Goal: Contribute content: Add original content to the website for others to see

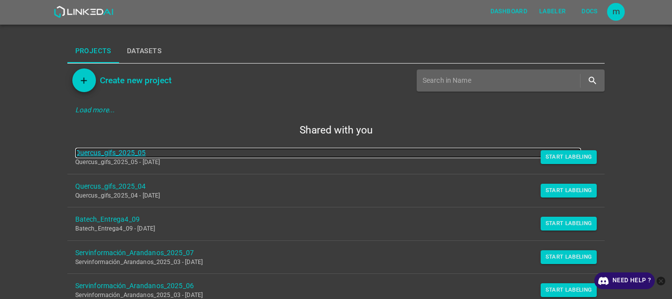
click at [135, 152] on link "Quercus_gifs_2025_05" at bounding box center [328, 153] width 506 height 10
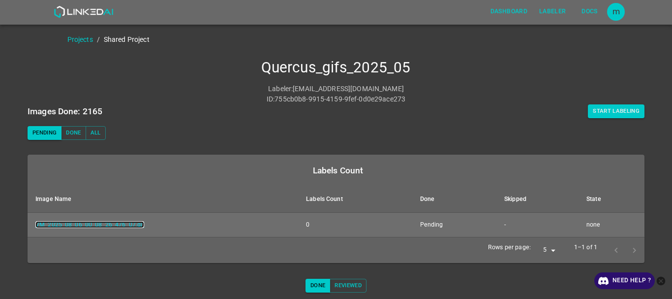
click at [109, 226] on link "VM_2025_08_06_00_08_26_476_07.gif" at bounding box center [89, 224] width 109 height 7
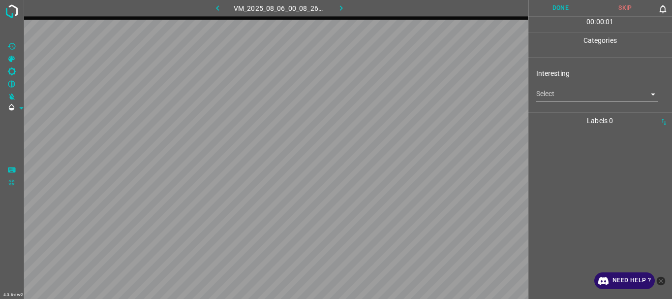
click at [561, 98] on body "4.3.6-dev2 VM_2025_08_06_00_08_26_476_07.gif Done Skip 0 00 : 00 : 01 Categorie…" at bounding box center [336, 149] width 672 height 299
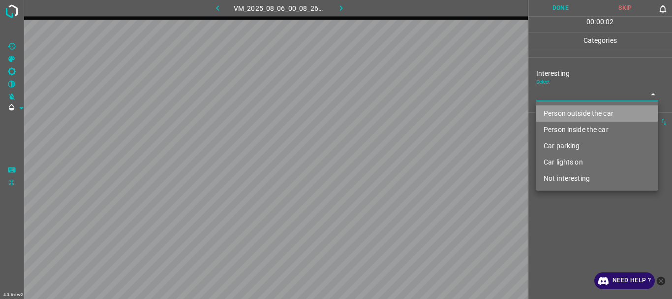
click at [561, 109] on li "Person outside the car" at bounding box center [597, 113] width 122 height 16
type input "Person outside the car"
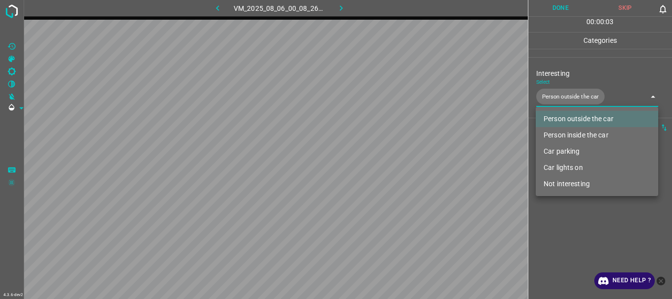
click at [551, 11] on div at bounding box center [336, 149] width 672 height 299
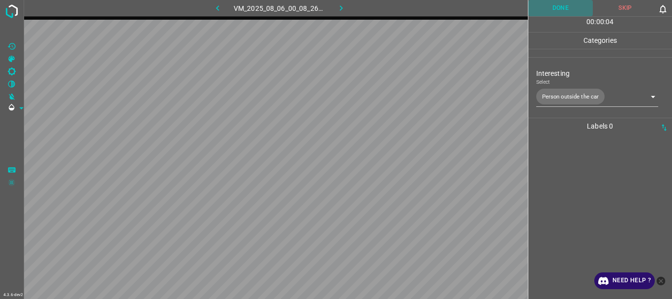
click at [554, 9] on button "Done" at bounding box center [560, 8] width 65 height 16
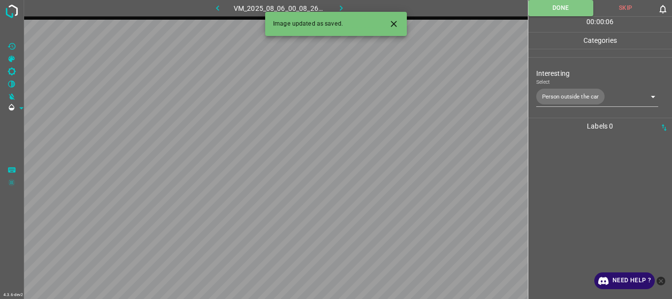
click at [343, 9] on icon "button" at bounding box center [341, 8] width 10 height 10
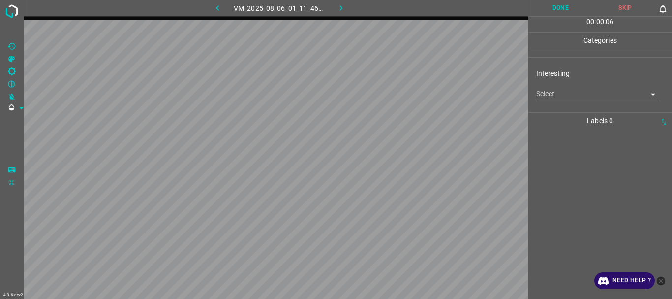
click at [576, 94] on body "4.3.6-dev2 VM_2025_08_06_01_11_46_367_03.gif Done Skip 0 00 : 00 : 06 Categorie…" at bounding box center [336, 149] width 672 height 299
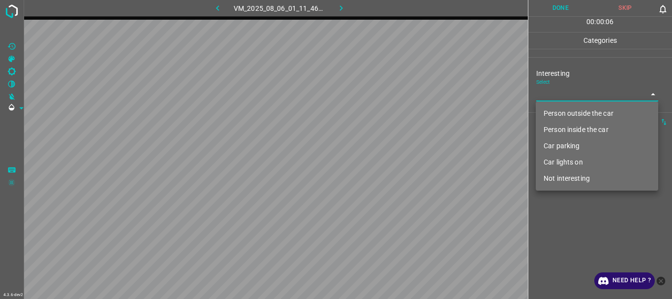
click at [576, 117] on li "Person outside the car" at bounding box center [597, 113] width 122 height 16
type input "Person outside the car"
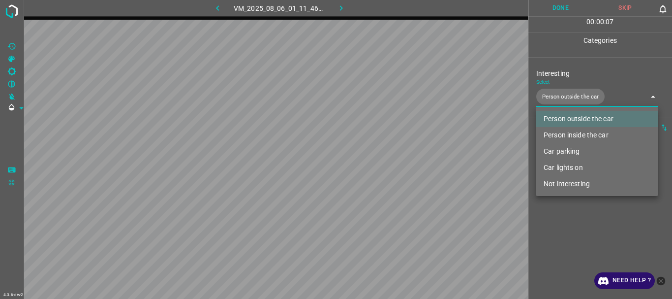
click at [576, 237] on div at bounding box center [336, 149] width 672 height 299
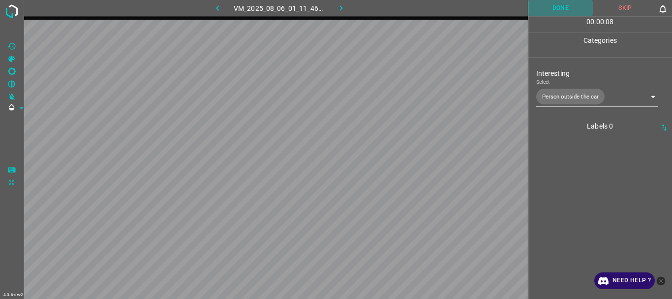
click at [551, 13] on button "Done" at bounding box center [560, 8] width 65 height 16
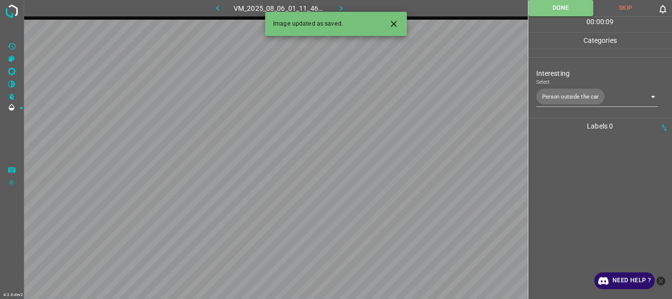
click at [341, 6] on icon "button" at bounding box center [341, 8] width 10 height 10
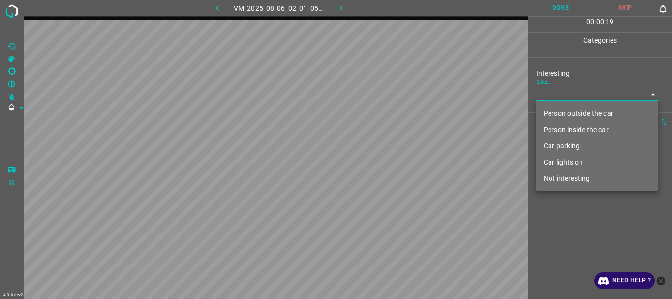
click at [570, 96] on body "4.3.6-dev2 VM_2025_08_06_02_01_05_913_00.gif Done Skip 0 00 : 00 : 19 Categorie…" at bounding box center [336, 149] width 672 height 299
click at [569, 166] on li "Car lights on" at bounding box center [597, 162] width 122 height 16
type input "Car lights on"
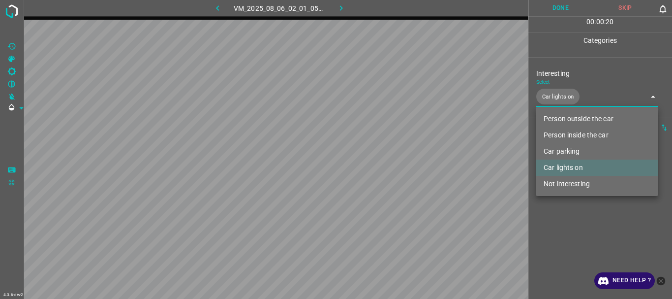
click at [561, 237] on div at bounding box center [336, 149] width 672 height 299
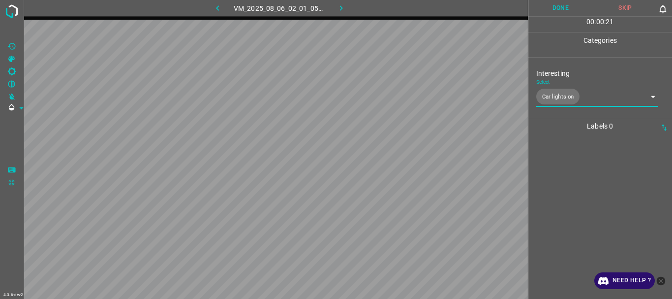
click at [547, 5] on button "Done" at bounding box center [560, 8] width 65 height 16
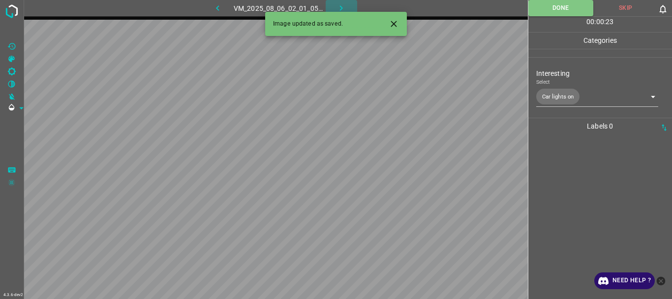
click at [343, 5] on icon "button" at bounding box center [341, 8] width 10 height 10
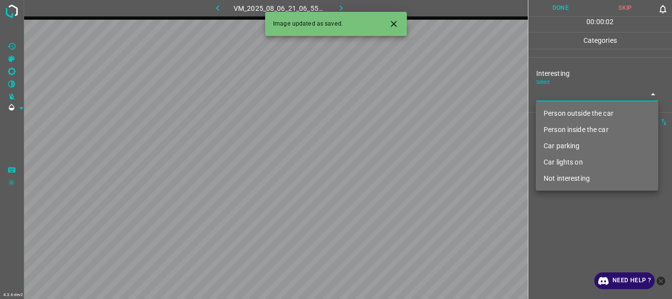
click at [574, 89] on body "4.3.6-dev2 VM_2025_08_06_21_06_55_536_03.gif Done Skip 0 00 : 00 : 02 Categorie…" at bounding box center [336, 149] width 672 height 299
click at [565, 114] on li "Person outside the car" at bounding box center [597, 113] width 122 height 16
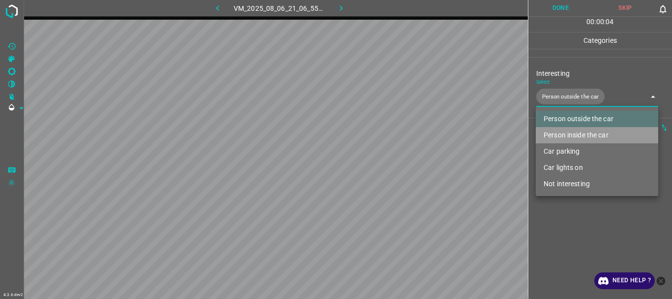
click at [563, 135] on li "Person inside the car" at bounding box center [597, 135] width 122 height 16
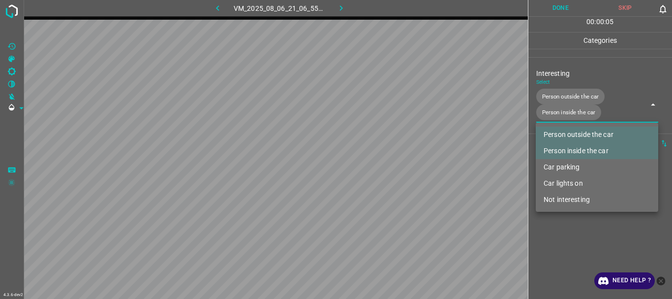
click at [559, 167] on li "Car parking" at bounding box center [597, 167] width 122 height 16
click at [560, 182] on li "Car lights on" at bounding box center [597, 183] width 122 height 16
type input "Person outside the car,Person inside the car,Car parking,Car lights on"
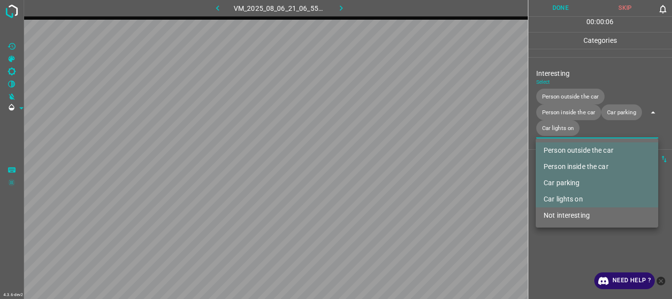
click at [555, 248] on div at bounding box center [336, 149] width 672 height 299
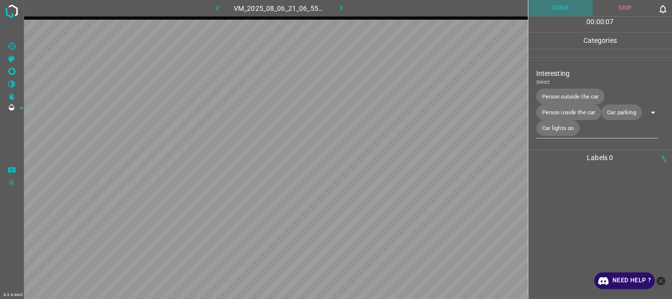
click at [548, 8] on button "Done" at bounding box center [560, 8] width 65 height 16
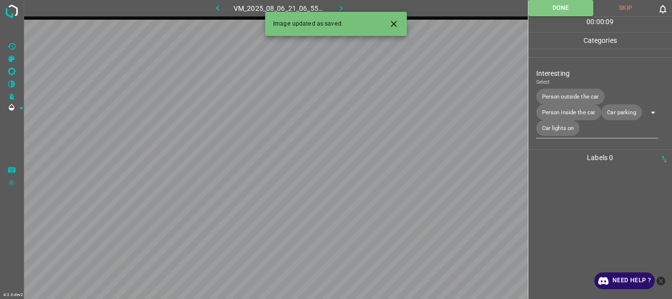
click at [336, 3] on button "button" at bounding box center [341, 8] width 31 height 16
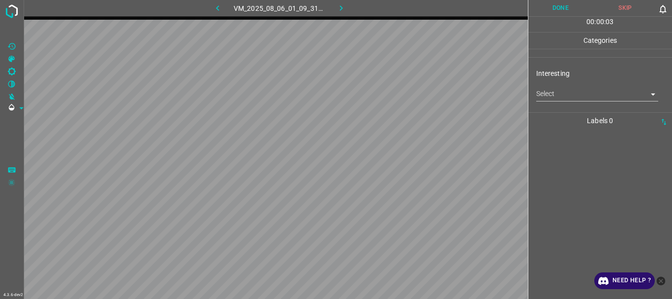
click at [559, 95] on body "4.3.6-dev2 VM_2025_08_06_01_09_31_603_01.gif Done Skip 0 00 : 00 : 03 Categorie…" at bounding box center [336, 149] width 672 height 299
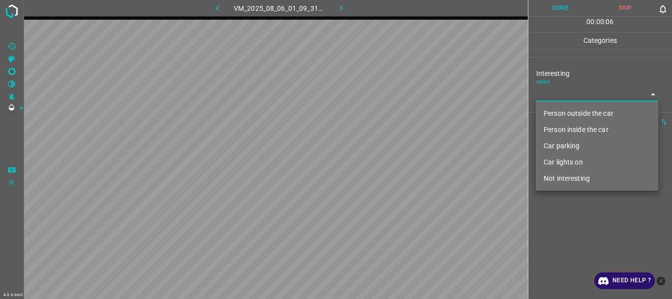
click at [567, 160] on li "Car lights on" at bounding box center [597, 162] width 122 height 16
type input "Car lights on"
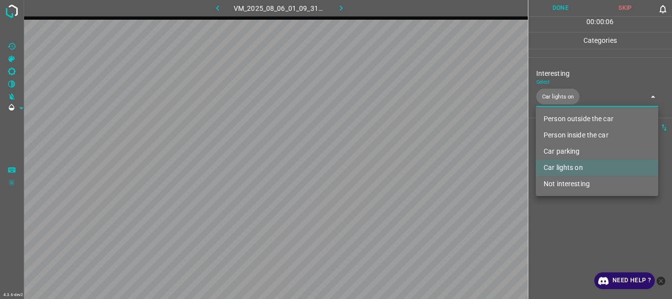
click at [582, 264] on div at bounding box center [336, 149] width 672 height 299
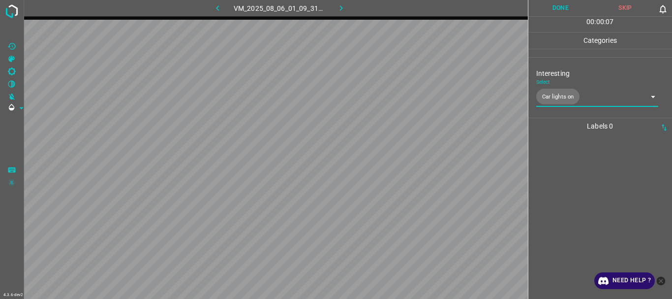
click at [553, 17] on div "00 : 00 : 07" at bounding box center [600, 24] width 144 height 15
click at [550, 10] on button "Done" at bounding box center [560, 8] width 65 height 16
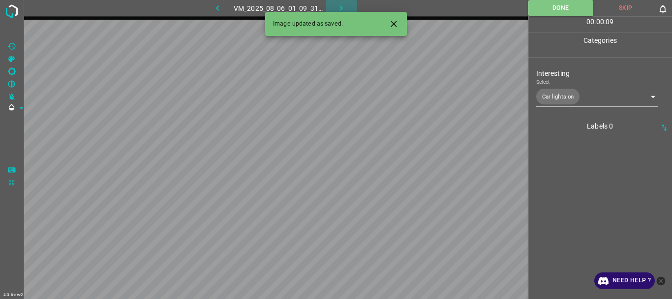
click at [334, 6] on button "button" at bounding box center [341, 8] width 31 height 16
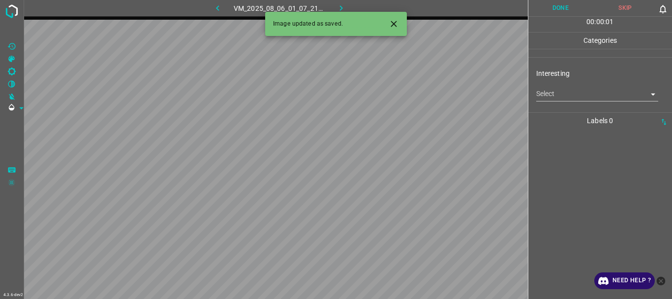
click at [561, 93] on body "4.3.6-dev2 VM_2025_08_06_01_07_21_646_01.gif Done Skip 0 00 : 00 : 01 Categorie…" at bounding box center [336, 149] width 672 height 299
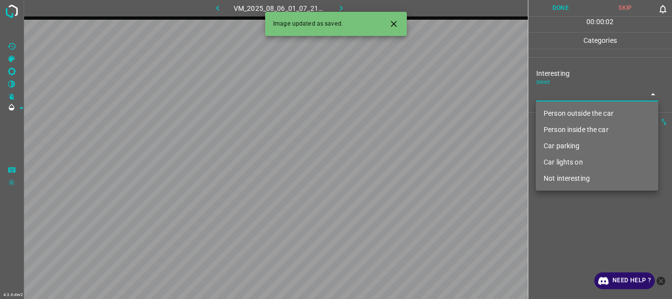
click at [564, 115] on li "Person outside the car" at bounding box center [597, 113] width 122 height 16
type input "Person outside the car"
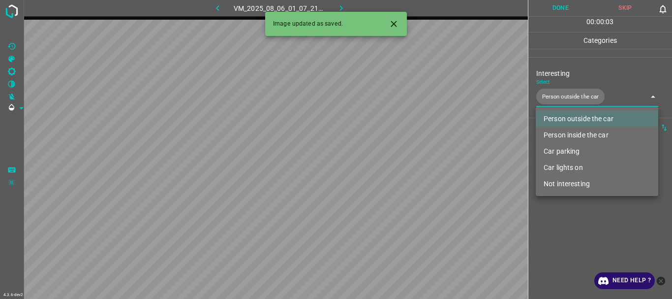
click at [562, 222] on div at bounding box center [336, 149] width 672 height 299
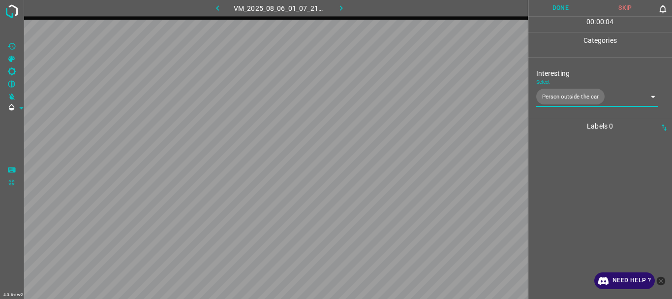
click at [553, 5] on button "Done" at bounding box center [560, 8] width 65 height 16
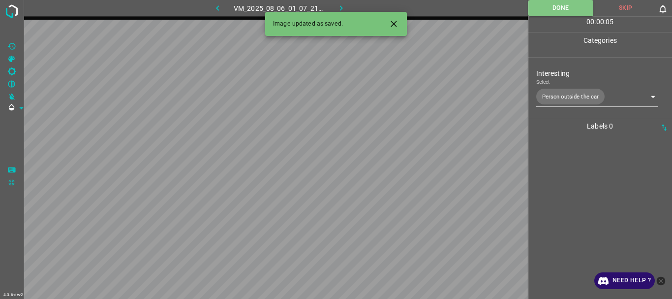
click at [339, 7] on icon "button" at bounding box center [341, 8] width 10 height 10
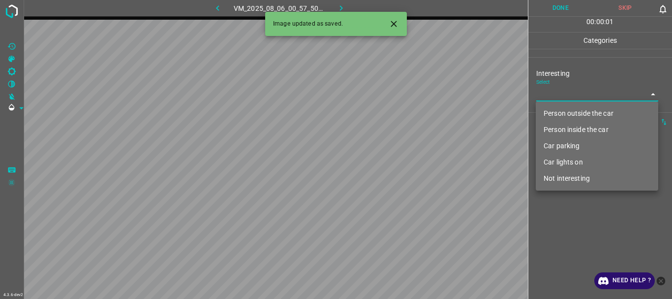
click at [553, 95] on body "4.3.6-dev2 VM_2025_08_06_00_57_50_127_00.gif Done Skip 0 00 : 00 : 01 Categorie…" at bounding box center [336, 149] width 672 height 299
click at [557, 108] on li "Person outside the car" at bounding box center [597, 113] width 122 height 16
type input "Person outside the car"
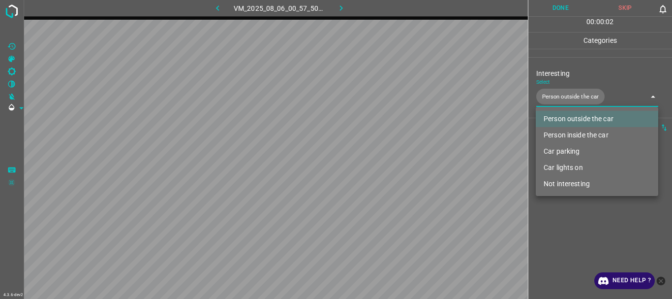
click at [577, 225] on div at bounding box center [336, 149] width 672 height 299
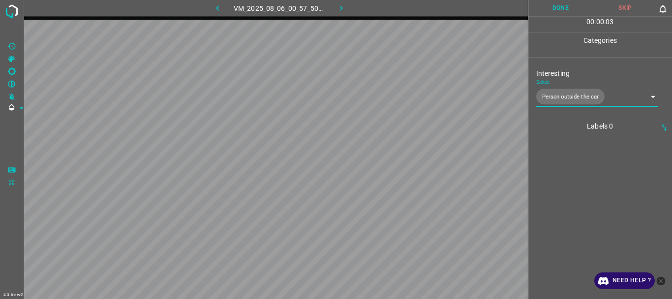
click at [562, 10] on button "Done" at bounding box center [560, 8] width 65 height 16
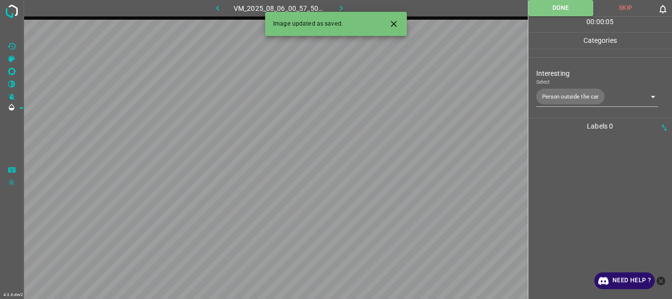
click at [343, 5] on icon "button" at bounding box center [341, 8] width 10 height 10
click at [552, 96] on body "4.3.6-dev2 VM_2025_08_06_00_30_19_691_02.gif Done Skip 0 00 : 00 : 01 Categorie…" at bounding box center [336, 149] width 672 height 299
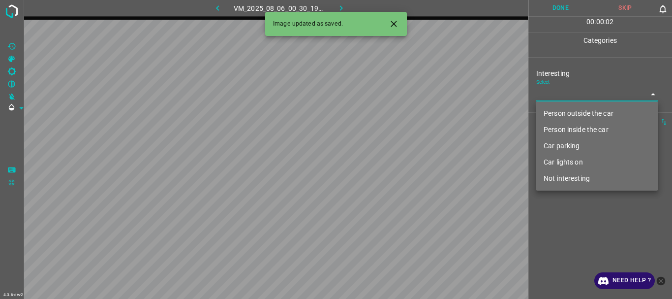
click at [562, 117] on li "Person outside the car" at bounding box center [597, 113] width 122 height 16
type input "Person outside the car"
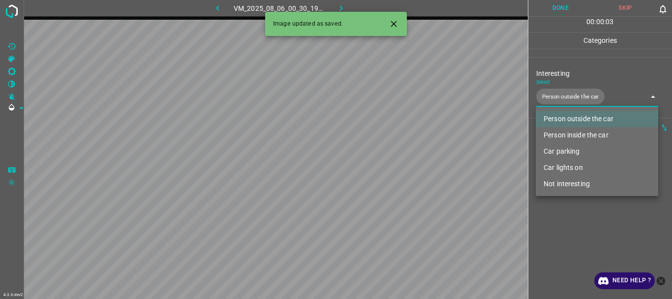
click at [568, 220] on div at bounding box center [336, 149] width 672 height 299
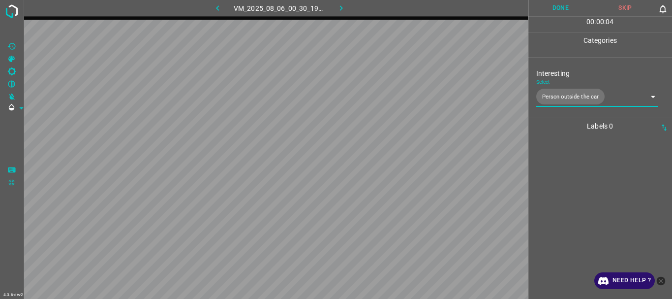
click at [555, 8] on button "Done" at bounding box center [560, 8] width 65 height 16
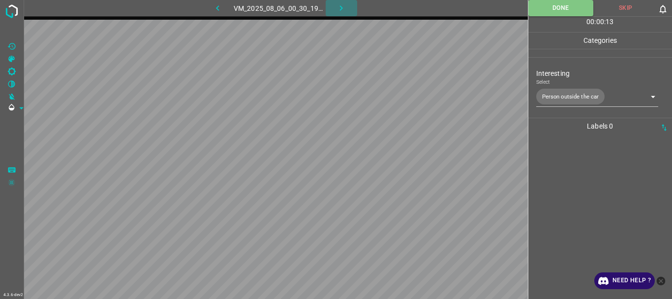
click at [337, 5] on icon "button" at bounding box center [341, 8] width 10 height 10
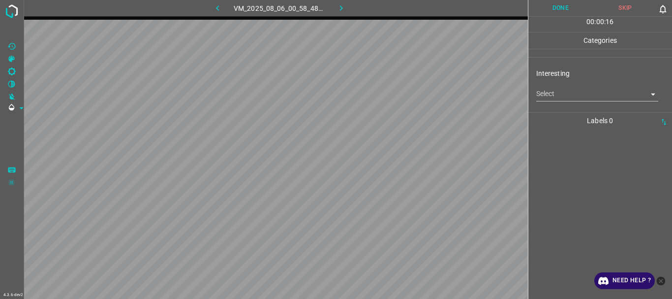
click at [566, 97] on body "4.3.6-dev2 VM_2025_08_06_00_58_48_863_03.gif Done Skip 0 00 : 00 : 16 Categorie…" at bounding box center [336, 149] width 672 height 299
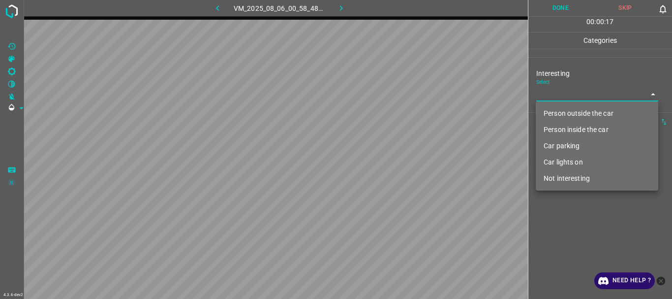
click at [551, 114] on li "Person outside the car" at bounding box center [597, 113] width 122 height 16
type input "Person outside the car"
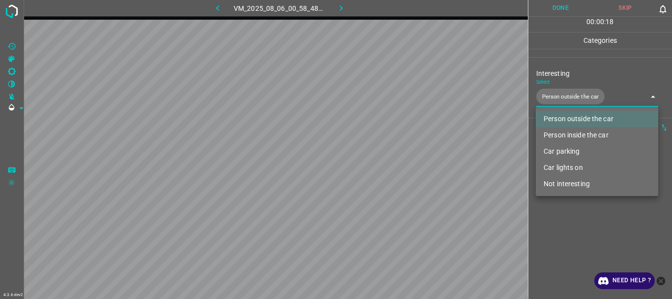
click at [555, 224] on div at bounding box center [336, 149] width 672 height 299
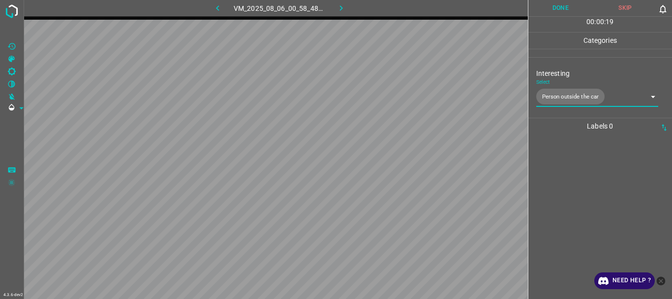
click at [555, 11] on button "Done" at bounding box center [560, 8] width 65 height 16
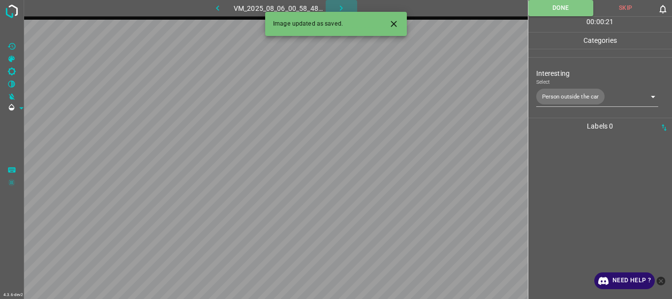
click at [342, 4] on icon "button" at bounding box center [341, 8] width 10 height 10
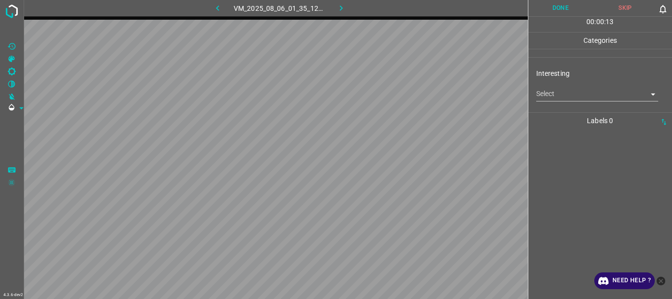
click at [563, 97] on body "4.3.6-dev2 VM_2025_08_06_01_35_12_826_02.gif Done Skip 0 00 : 00 : 13 Categorie…" at bounding box center [336, 149] width 672 height 299
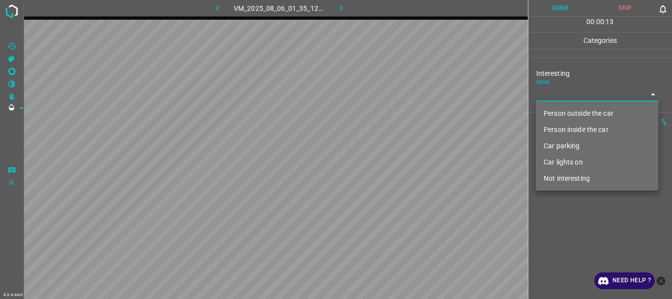
click at [563, 115] on li "Person outside the car" at bounding box center [597, 113] width 122 height 16
type input "Person outside the car"
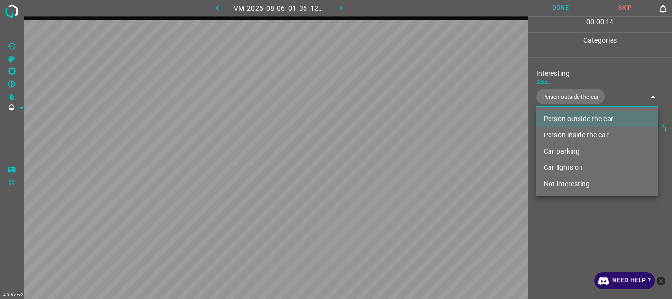
click at [564, 240] on div at bounding box center [336, 149] width 672 height 299
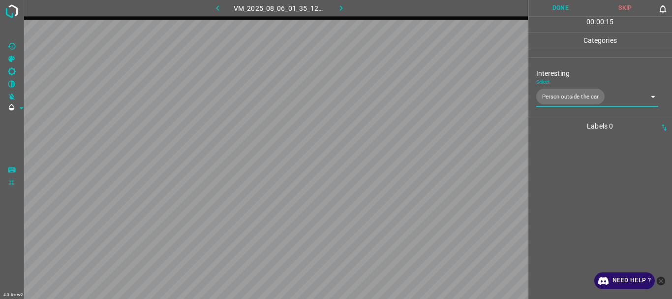
click at [554, 9] on button "Done" at bounding box center [560, 8] width 65 height 16
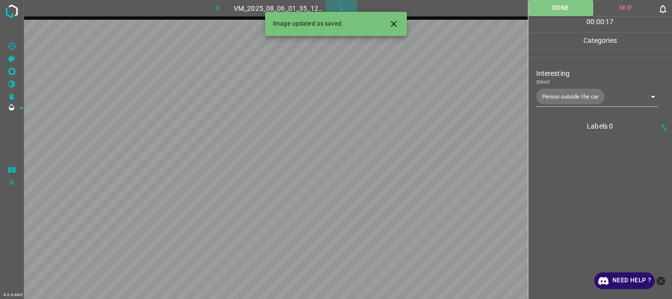
click at [338, 7] on icon "button" at bounding box center [341, 8] width 10 height 10
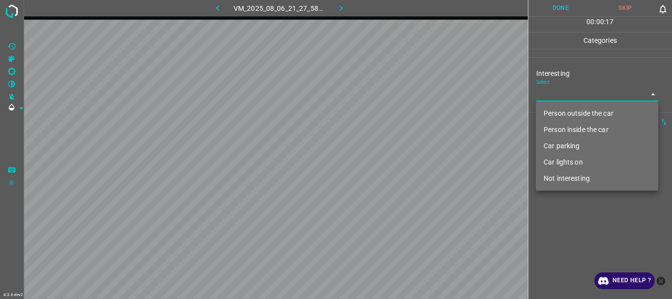
click at [558, 98] on body "4.3.6-dev2 VM_2025_08_06_21_27_58_817_02.gif Done Skip 0 00 : 00 : 17 Categorie…" at bounding box center [336, 149] width 672 height 299
click at [560, 108] on li "Person outside the car" at bounding box center [597, 113] width 122 height 16
type input "Person outside the car"
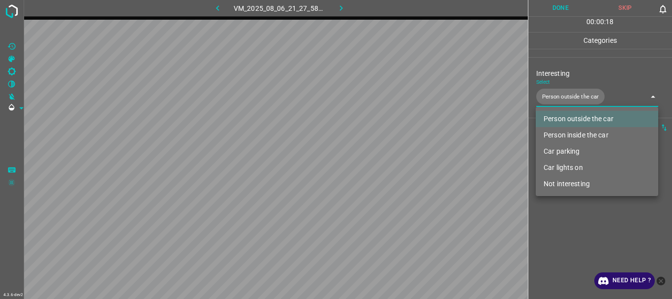
click at [567, 214] on div at bounding box center [336, 149] width 672 height 299
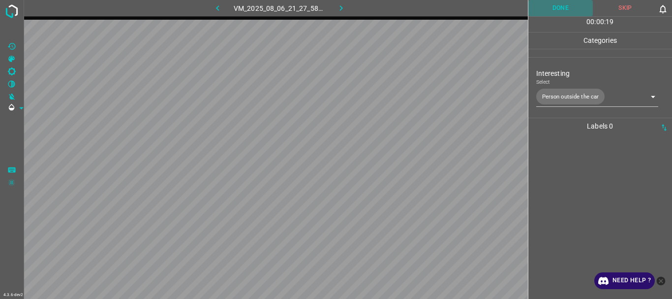
click at [554, 5] on button "Done" at bounding box center [560, 8] width 65 height 16
click at [338, 9] on icon "button" at bounding box center [341, 8] width 10 height 10
click at [543, 93] on body "4.3.6-dev2 VM_2025_08_06_21_53_34_228_03.gif Done Skip 0 00 : 00 : 16 Categorie…" at bounding box center [336, 149] width 672 height 299
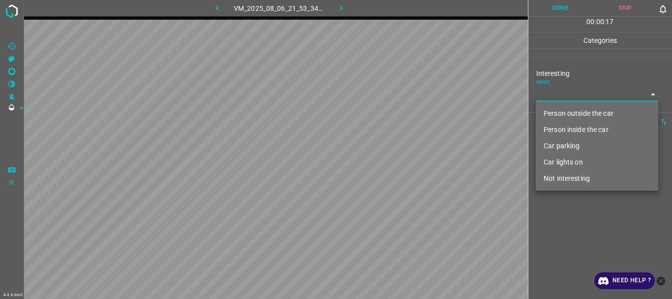
click at [547, 110] on li "Person outside the car" at bounding box center [597, 113] width 122 height 16
type input "Person outside the car"
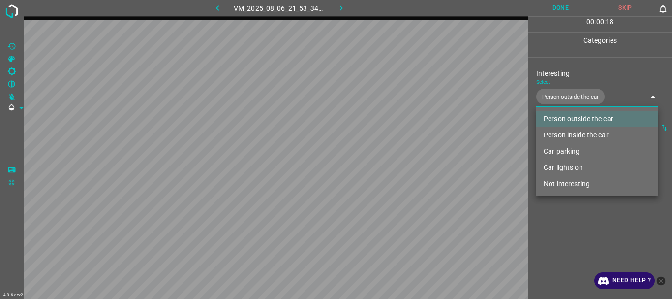
click at [569, 217] on div at bounding box center [336, 149] width 672 height 299
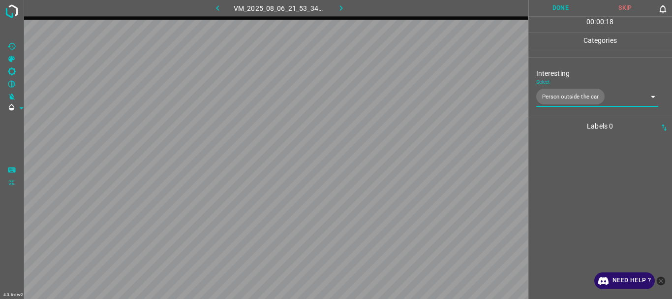
click at [559, 11] on button "Done" at bounding box center [560, 8] width 65 height 16
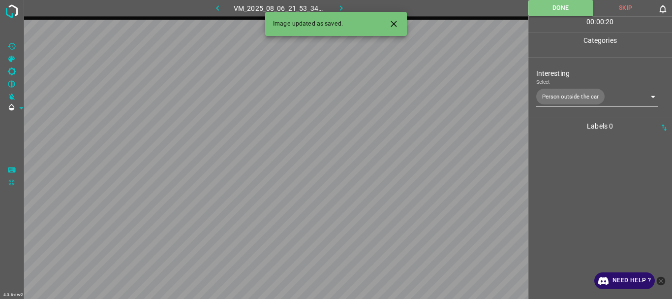
click at [341, 3] on icon "button" at bounding box center [341, 8] width 10 height 10
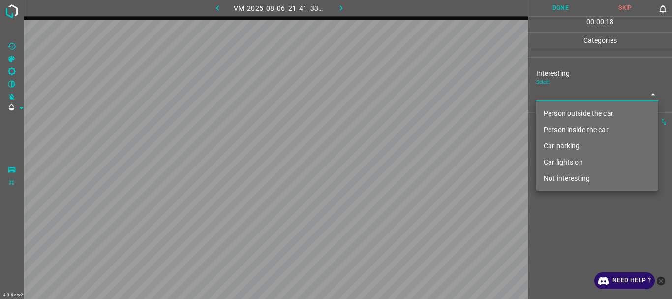
click at [570, 98] on body "4.3.6-dev2 VM_2025_08_06_21_41_33_561_01.gif Done Skip 0 00 : 00 : 18 Categorie…" at bounding box center [336, 149] width 672 height 299
click at [580, 125] on li "Person inside the car" at bounding box center [597, 130] width 122 height 16
type input "Person inside the car"
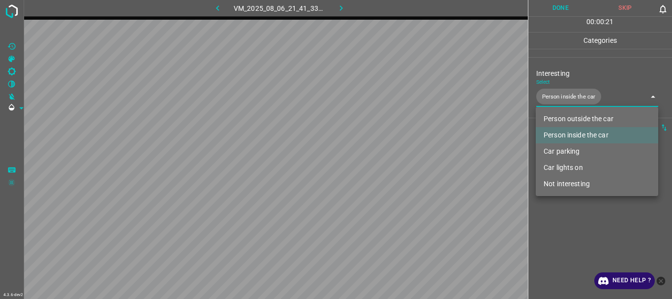
click at [563, 244] on div at bounding box center [336, 149] width 672 height 299
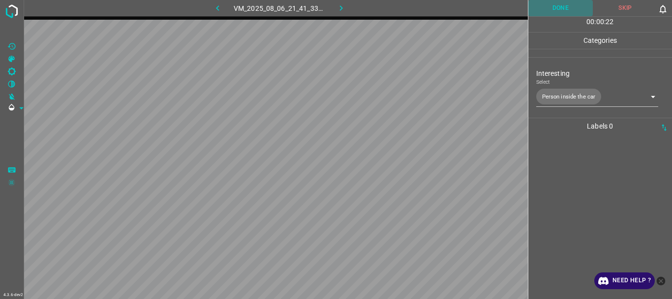
click at [553, 7] on button "Done" at bounding box center [560, 8] width 65 height 16
click at [344, 3] on icon "button" at bounding box center [341, 8] width 10 height 10
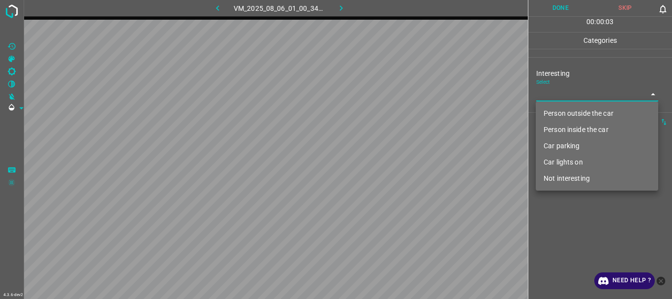
click at [546, 95] on body "4.3.6-dev2 VM_2025_08_06_01_00_34_396_05.gif Done Skip 0 00 : 00 : 03 Categorie…" at bounding box center [336, 149] width 672 height 299
click at [551, 117] on li "Person outside the car" at bounding box center [597, 113] width 122 height 16
type input "Person outside the car"
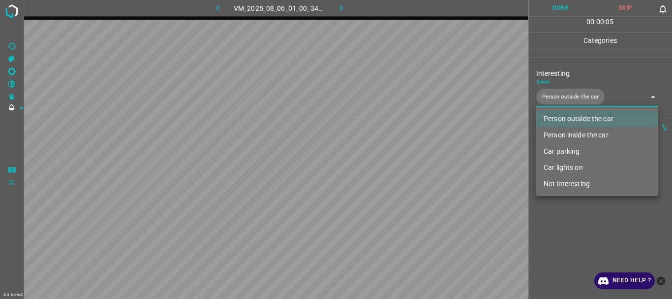
click at [564, 215] on div at bounding box center [336, 149] width 672 height 299
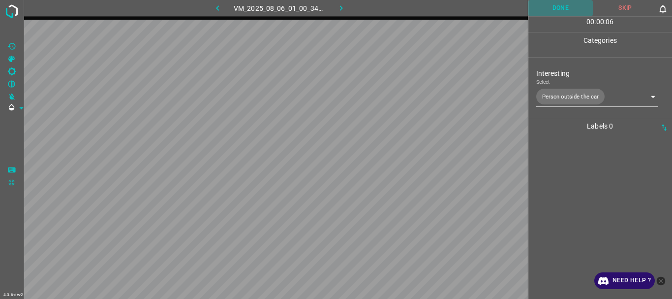
click at [552, 9] on button "Done" at bounding box center [560, 8] width 65 height 16
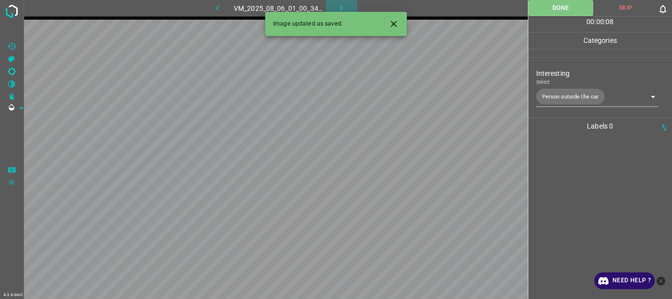
click at [339, 7] on icon "button" at bounding box center [341, 8] width 10 height 10
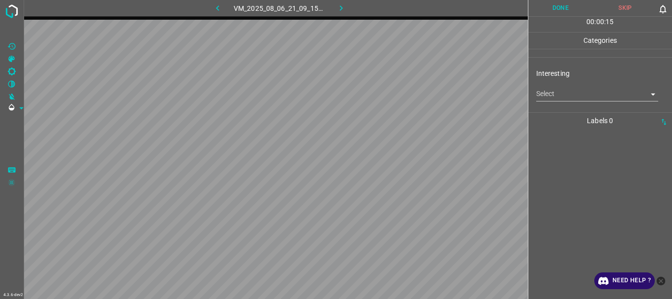
click at [549, 94] on body "4.3.6-dev2 VM_2025_08_06_21_09_15_699_01.gif Done Skip 0 00 : 00 : 15 Categorie…" at bounding box center [336, 149] width 672 height 299
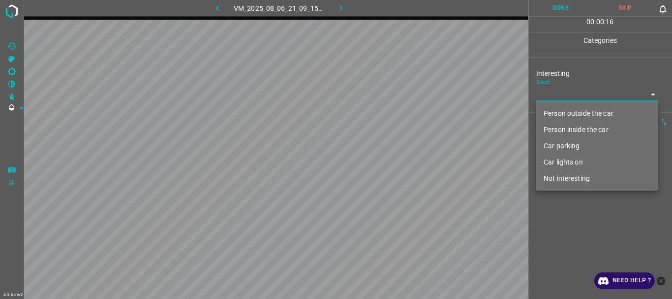
click at [557, 112] on li "Person outside the car" at bounding box center [597, 113] width 122 height 16
type input "Person outside the car"
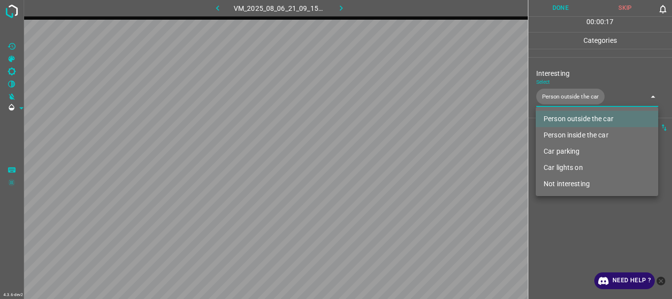
click at [565, 241] on div at bounding box center [336, 149] width 672 height 299
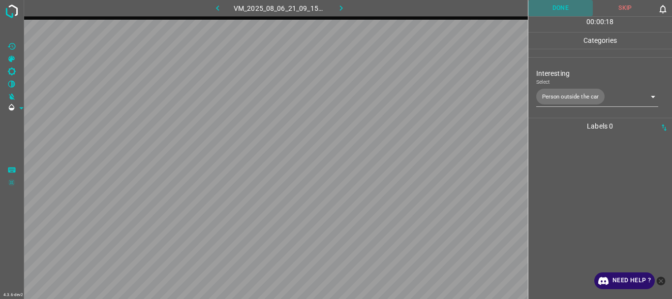
click at [549, 6] on button "Done" at bounding box center [560, 8] width 65 height 16
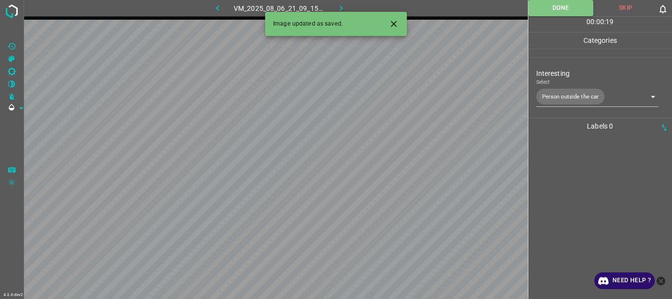
click at [341, 6] on icon "button" at bounding box center [341, 7] width 3 height 5
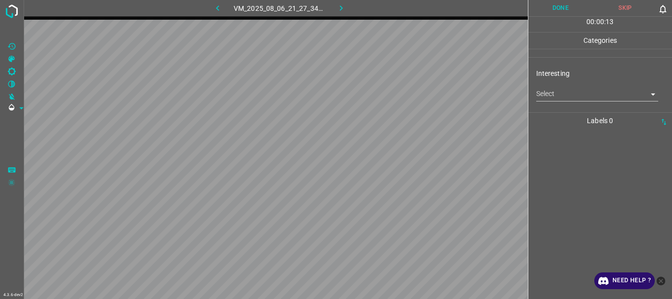
click at [540, 92] on body "4.3.6-dev2 VM_2025_08_06_21_27_34_195_02.gif Done Skip 0 00 : 00 : 13 Categorie…" at bounding box center [336, 149] width 672 height 299
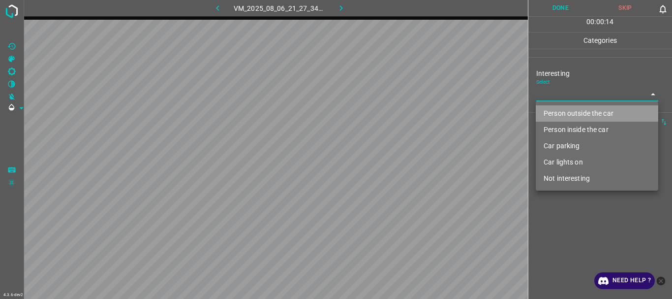
click at [543, 115] on li "Person outside the car" at bounding box center [597, 113] width 122 height 16
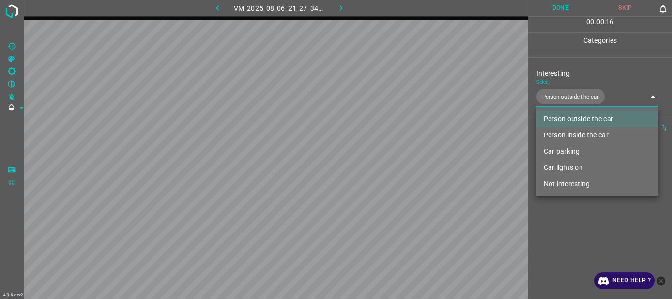
click at [568, 165] on li "Car lights on" at bounding box center [597, 167] width 122 height 16
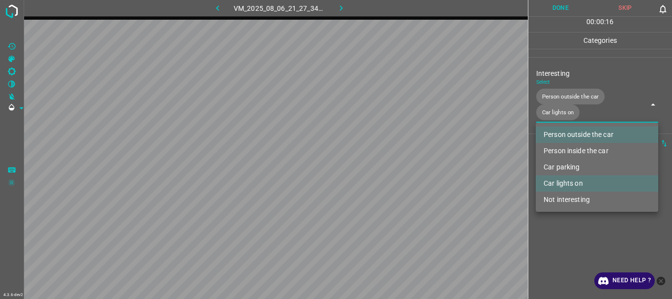
click at [573, 233] on div at bounding box center [336, 149] width 672 height 299
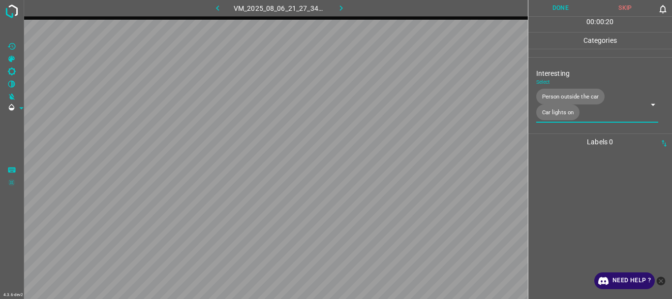
click at [567, 114] on body "4.3.6-dev2 VM_2025_08_06_21_27_34_195_02.gif Done Skip 0 00 : 00 : 20 Categorie…" at bounding box center [336, 149] width 672 height 299
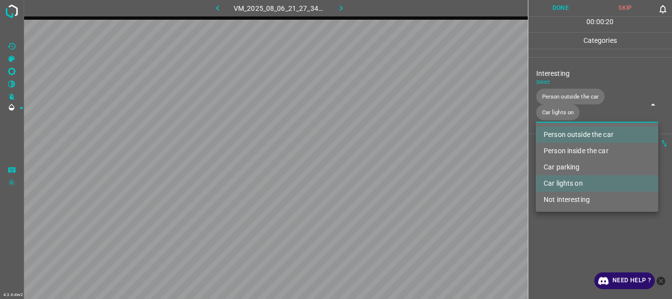
click at [567, 150] on li "Person inside the car" at bounding box center [597, 151] width 122 height 16
type input "Person outside the car,Car lights on,Person inside the car"
drag, startPoint x: 567, startPoint y: 234, endPoint x: 574, endPoint y: 217, distance: 18.1
click at [568, 233] on div at bounding box center [336, 149] width 672 height 299
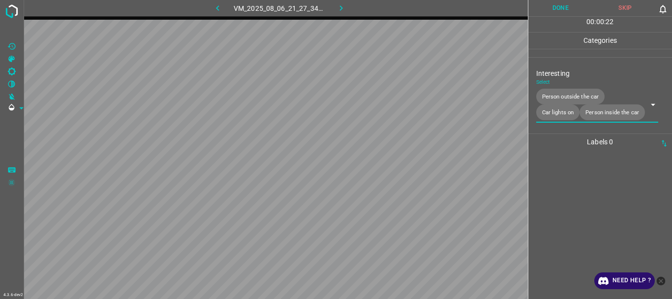
click at [551, 10] on button "Done" at bounding box center [560, 8] width 65 height 16
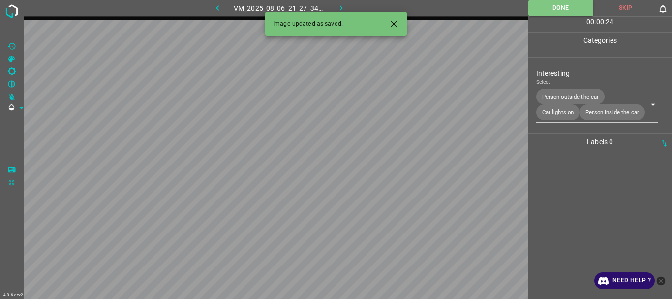
click at [339, 6] on icon "button" at bounding box center [341, 8] width 10 height 10
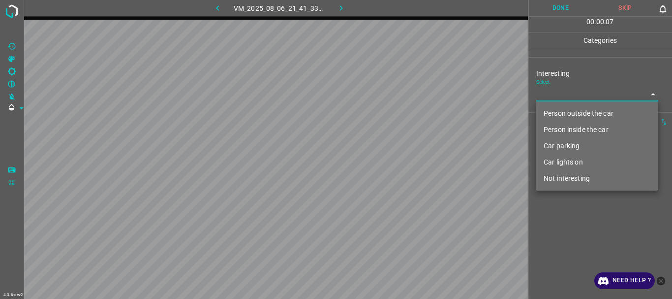
click at [547, 97] on body "4.3.6-dev2 VM_2025_08_06_21_41_33_561_10.gif Done Skip 0 00 : 00 : 07 Categorie…" at bounding box center [336, 149] width 672 height 299
click at [552, 114] on li "Person outside the car" at bounding box center [597, 113] width 122 height 16
type input "Person outside the car"
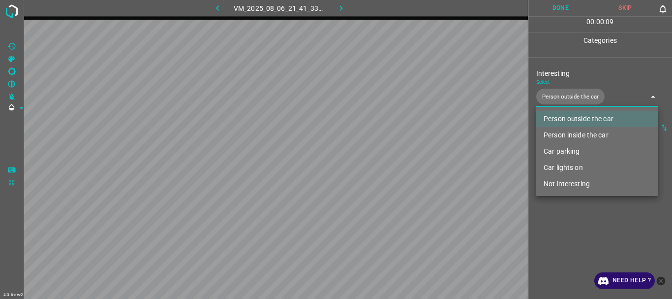
click at [561, 237] on div at bounding box center [336, 149] width 672 height 299
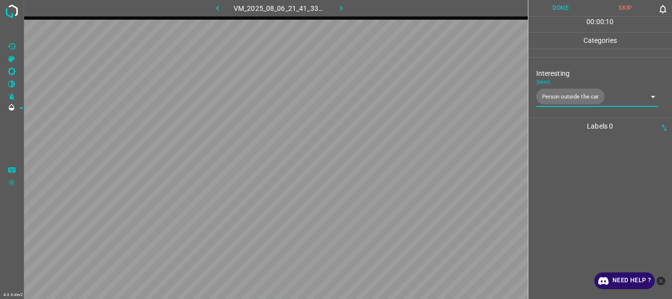
click at [556, 9] on button "Done" at bounding box center [560, 8] width 65 height 16
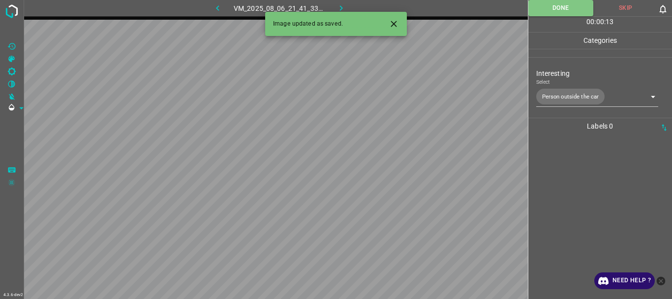
click at [338, 2] on button "button" at bounding box center [341, 8] width 31 height 16
click at [569, 97] on body "4.3.6-dev2 VM_2025_08_06_01_07_21_646_03.gif Done Skip 0 00 : 00 : 01 Categorie…" at bounding box center [336, 149] width 672 height 299
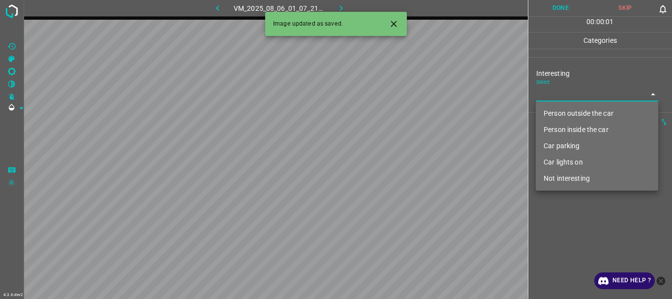
click at [574, 110] on li "Person outside the car" at bounding box center [597, 113] width 122 height 16
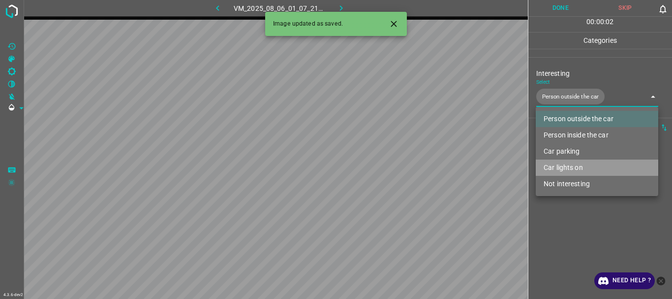
click at [576, 165] on li "Car lights on" at bounding box center [597, 167] width 122 height 16
type input "Person outside the car,Car lights on"
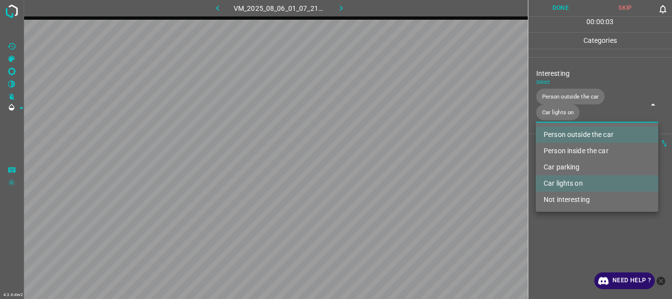
click at [572, 218] on div at bounding box center [336, 149] width 672 height 299
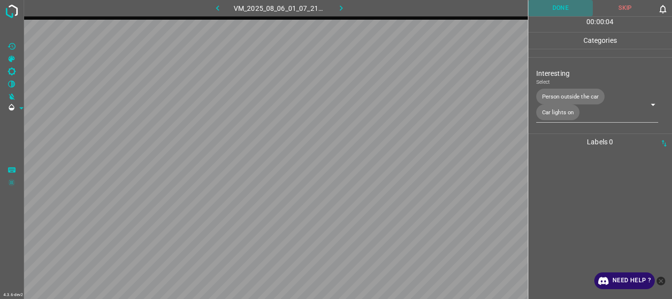
click at [559, 11] on button "Done" at bounding box center [560, 8] width 65 height 16
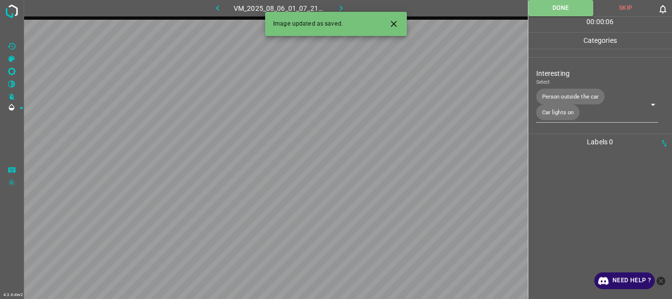
click at [345, 9] on icon "button" at bounding box center [341, 8] width 10 height 10
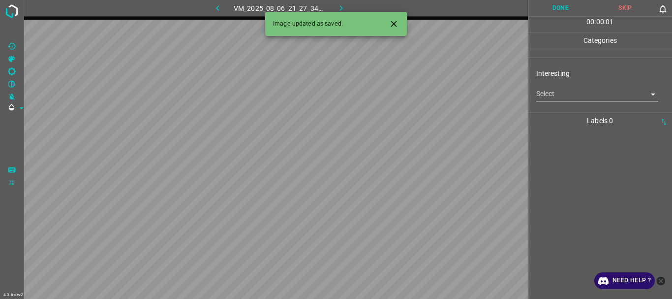
click at [571, 96] on body "4.3.6-dev2 VM_2025_08_06_21_27_34_195_00.gif Done Skip 0 00 : 00 : 01 Categorie…" at bounding box center [336, 149] width 672 height 299
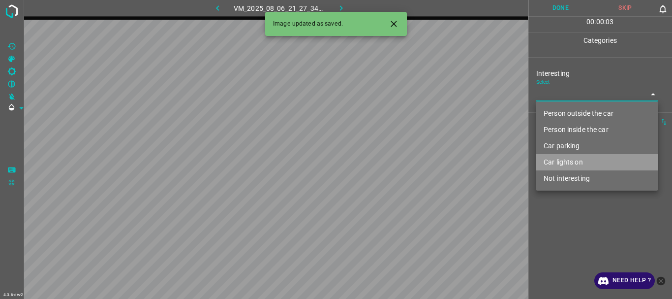
click at [572, 157] on li "Car lights on" at bounding box center [597, 162] width 122 height 16
type input "Car lights on"
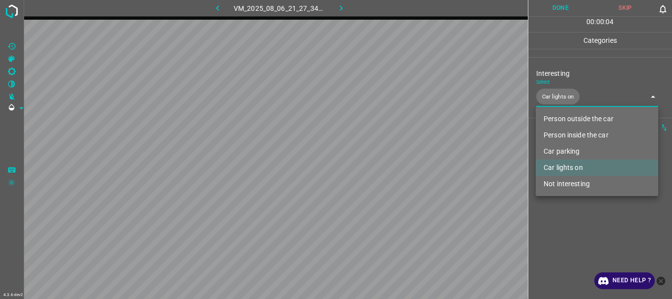
click at [564, 209] on div at bounding box center [336, 149] width 672 height 299
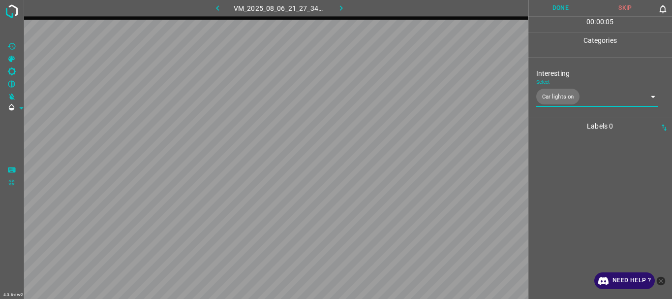
click at [549, 6] on button "Done" at bounding box center [560, 8] width 65 height 16
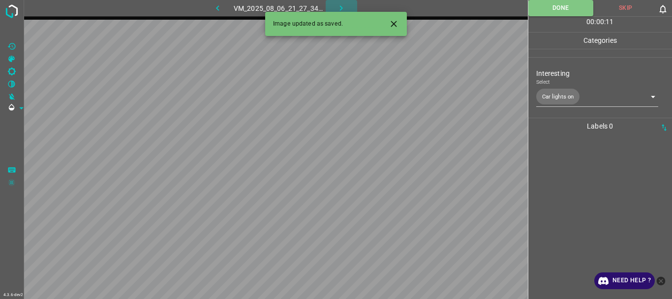
click at [339, 4] on icon "button" at bounding box center [341, 8] width 10 height 10
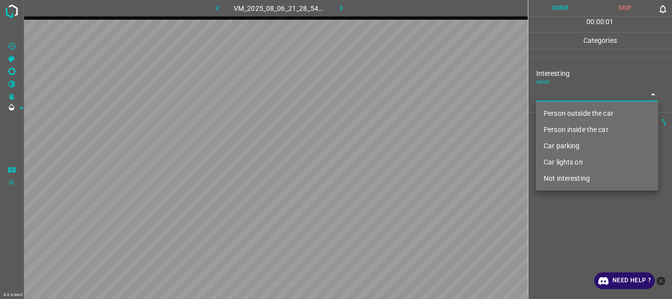
click at [563, 92] on body "4.3.6-dev2 VM_2025_08_06_21_28_54_298_05.gif Done Skip 0 00 : 00 : 01 Categorie…" at bounding box center [336, 149] width 672 height 299
click at [565, 106] on li "Person outside the car" at bounding box center [597, 113] width 122 height 16
type input "Person outside the car"
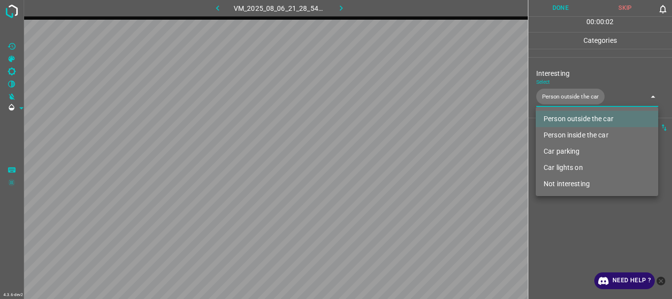
click at [582, 229] on div at bounding box center [336, 149] width 672 height 299
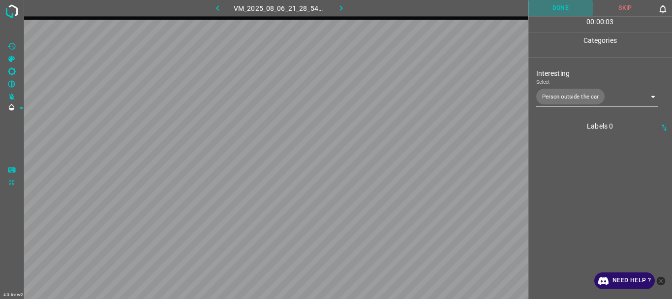
click at [563, 9] on button "Done" at bounding box center [560, 8] width 65 height 16
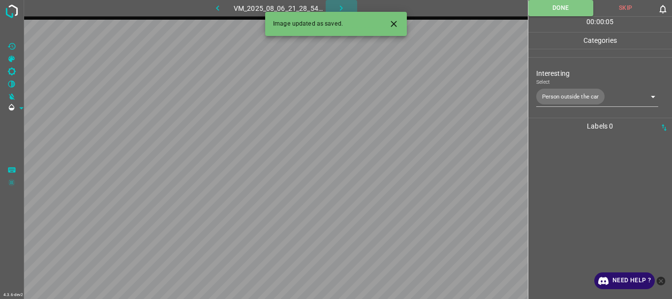
click at [337, 4] on icon "button" at bounding box center [341, 8] width 10 height 10
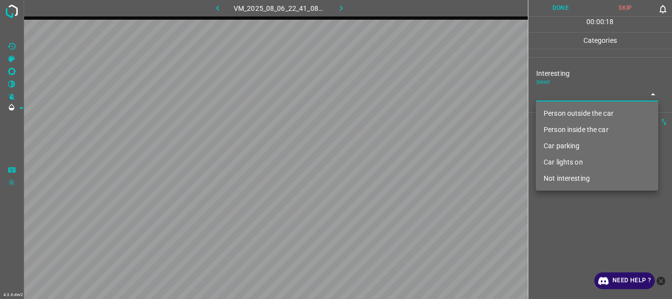
click at [573, 91] on body "4.3.6-dev2 VM_2025_08_06_22_41_08_388_07.gif Done Skip 0 00 : 00 : 18 Categorie…" at bounding box center [336, 149] width 672 height 299
click at [573, 113] on li "Person outside the car" at bounding box center [597, 113] width 122 height 16
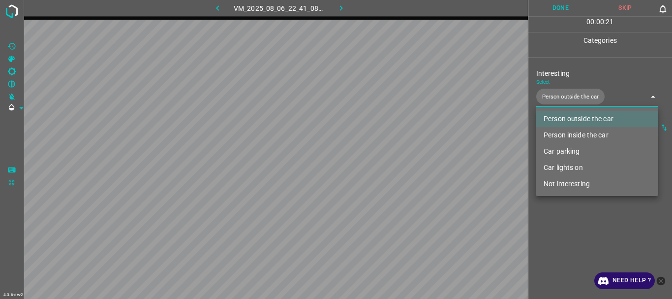
click at [571, 132] on li "Person inside the car" at bounding box center [597, 135] width 122 height 16
type input "Person outside the car,Person inside the car"
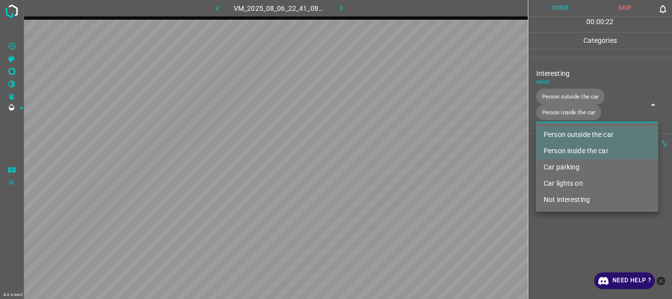
click at [566, 236] on div at bounding box center [336, 149] width 672 height 299
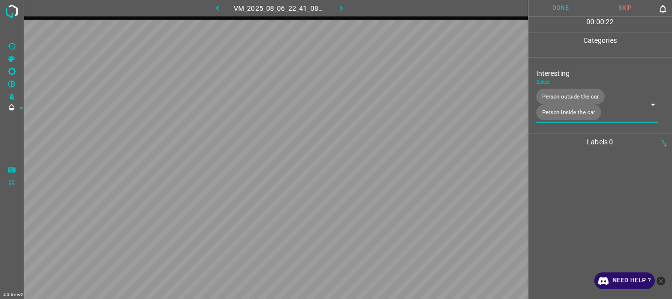
click at [551, 6] on button "Done" at bounding box center [560, 8] width 65 height 16
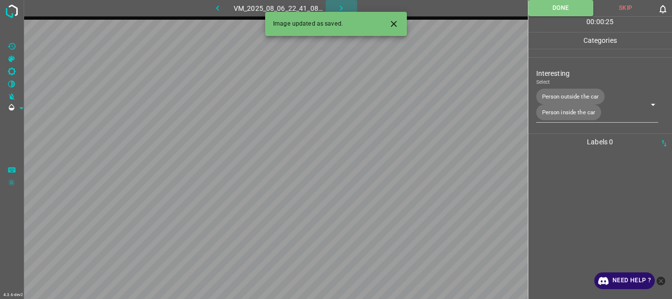
click at [335, 6] on button "button" at bounding box center [341, 8] width 31 height 16
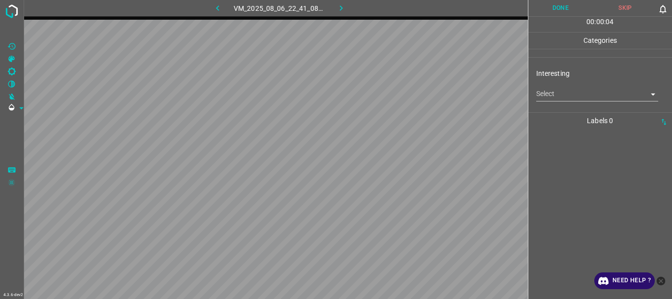
click at [551, 91] on body "4.3.6-dev2 VM_2025_08_06_22_41_08_388_05.gif Done Skip 0 00 : 00 : 04 Categorie…" at bounding box center [336, 149] width 672 height 299
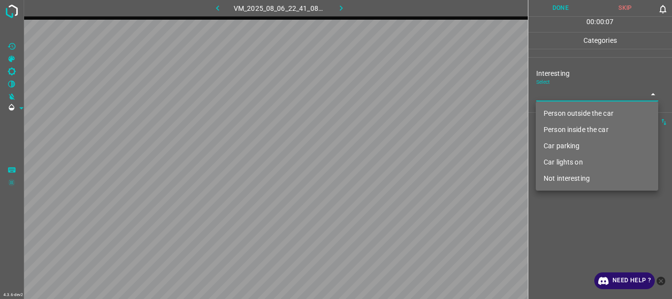
click at [564, 111] on li "Person outside the car" at bounding box center [597, 113] width 122 height 16
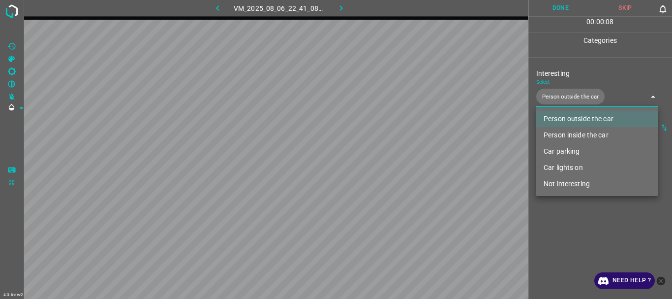
click at [570, 236] on div at bounding box center [336, 149] width 672 height 299
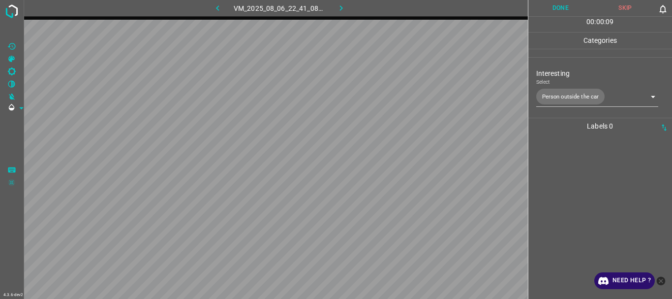
click at [553, 109] on div "Interesting Select Person outside the car Person outside the car" at bounding box center [600, 87] width 144 height 52
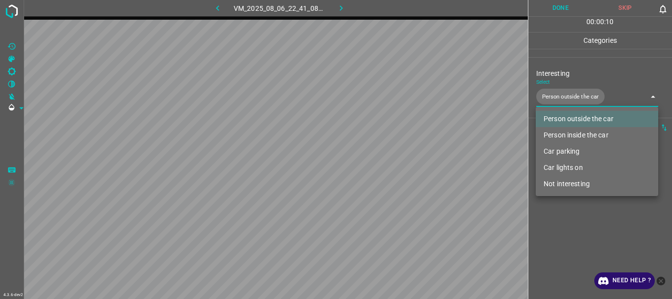
click at [553, 99] on body "4.3.6-dev2 VM_2025_08_06_22_41_08_388_05.gif Done Skip 0 00 : 00 : 10 Categorie…" at bounding box center [336, 149] width 672 height 299
click at [554, 139] on li "Person inside the car" at bounding box center [597, 135] width 122 height 16
type input "Person outside the car,Person inside the car"
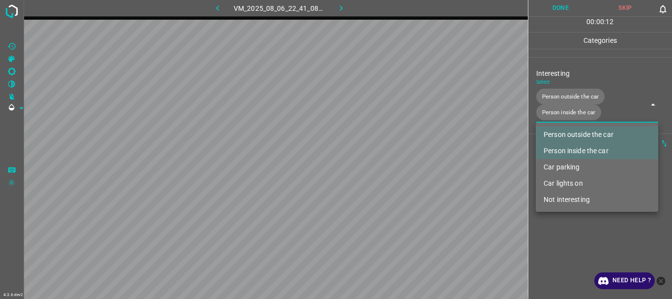
click at [572, 220] on div at bounding box center [336, 149] width 672 height 299
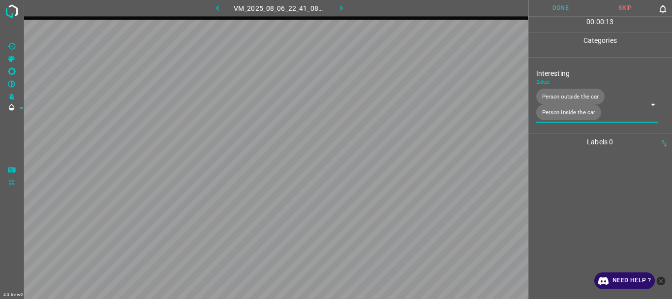
click at [561, 8] on button "Done" at bounding box center [560, 8] width 65 height 16
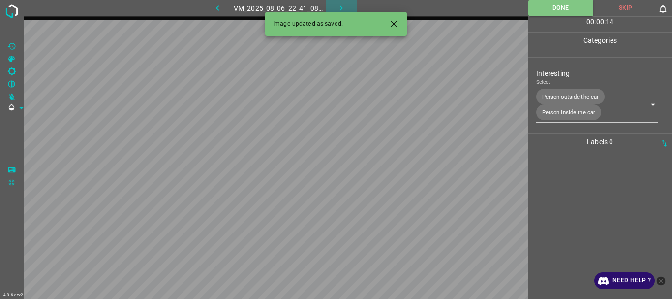
click at [344, 2] on button "button" at bounding box center [341, 8] width 31 height 16
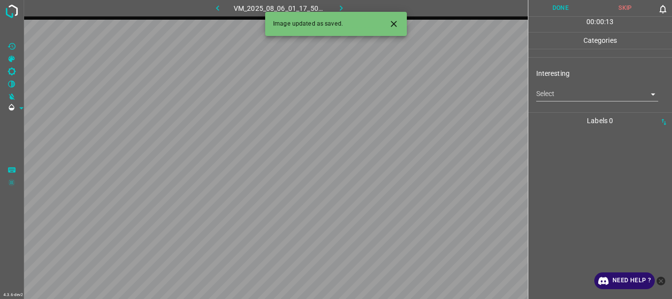
click at [545, 93] on body "4.3.6-dev2 VM_2025_08_06_01_17_50_206_03.gif Done Skip 0 00 : 00 : 13 Categorie…" at bounding box center [336, 149] width 672 height 299
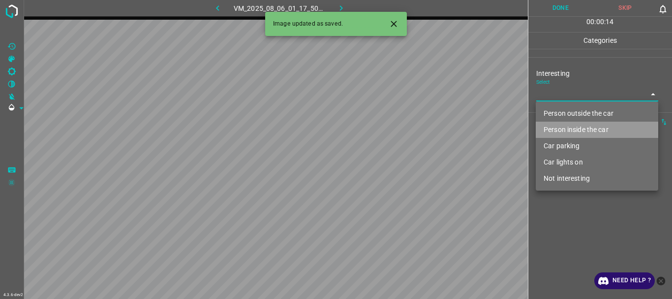
click at [557, 128] on li "Person inside the car" at bounding box center [597, 130] width 122 height 16
type input "Person inside the car"
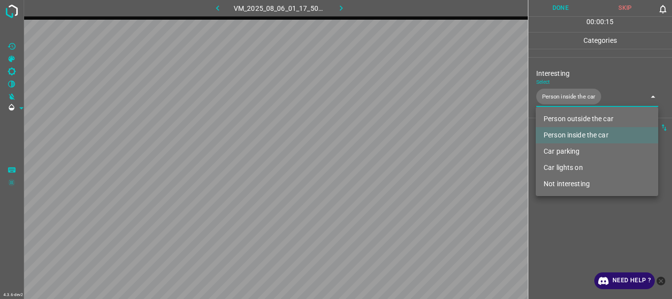
click at [551, 216] on div at bounding box center [336, 149] width 672 height 299
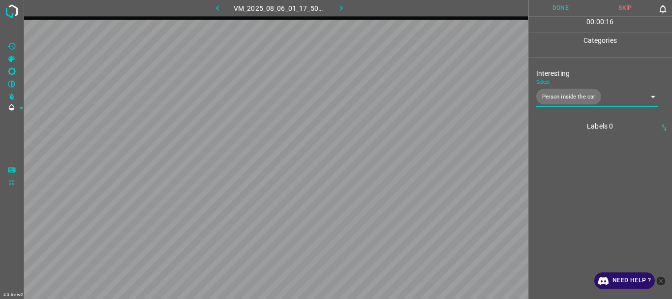
click at [543, 11] on button "Done" at bounding box center [560, 8] width 65 height 16
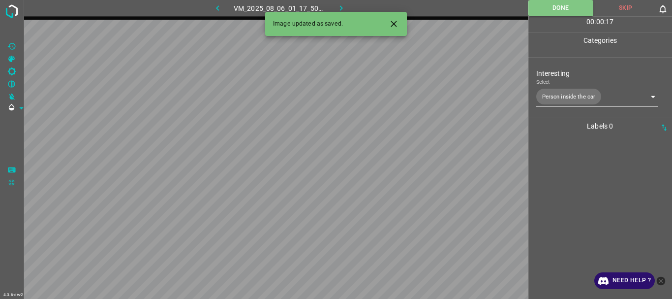
click at [335, 2] on button "button" at bounding box center [341, 8] width 31 height 16
click at [543, 95] on body "4.3.6-dev2 VM_2025_08_06_22_17_56_222_02.gif Done Skip 0 00 : 00 : 01 Categorie…" at bounding box center [336, 149] width 672 height 299
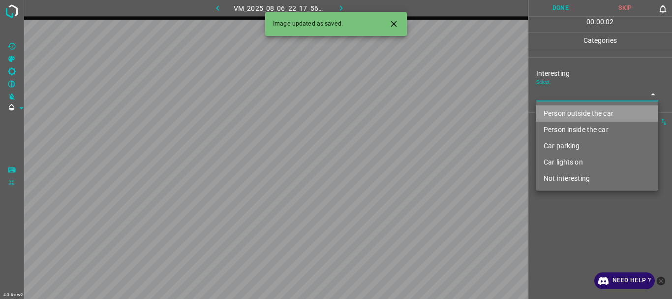
click at [551, 114] on li "Person outside the car" at bounding box center [597, 113] width 122 height 16
type input "Person outside the car"
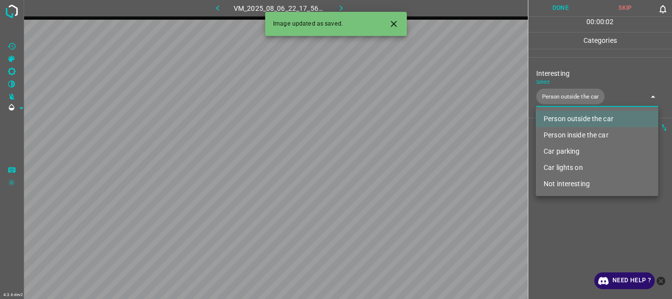
click at [567, 211] on div at bounding box center [336, 149] width 672 height 299
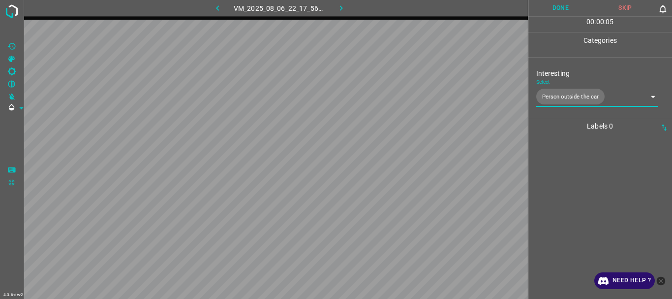
click at [561, 3] on button "Done" at bounding box center [560, 8] width 65 height 16
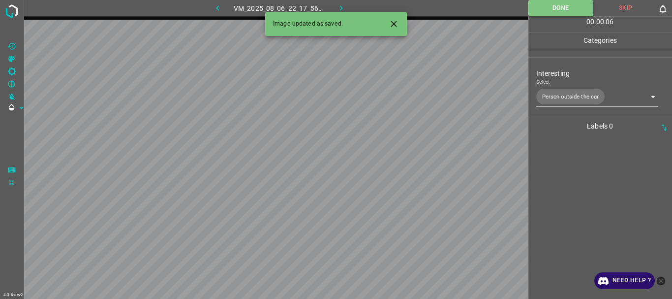
click at [215, 6] on icon "button" at bounding box center [218, 8] width 10 height 10
click at [335, 3] on button "button" at bounding box center [341, 8] width 31 height 16
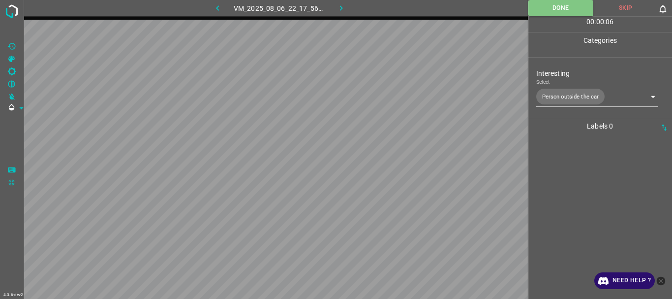
click at [339, 9] on icon "button" at bounding box center [341, 8] width 10 height 10
click at [555, 92] on body "4.3.6-dev2 VM_2025_08_06_02_01_05_913_06.gif Done Skip 0 00 : 00 : 03 Categorie…" at bounding box center [336, 149] width 672 height 299
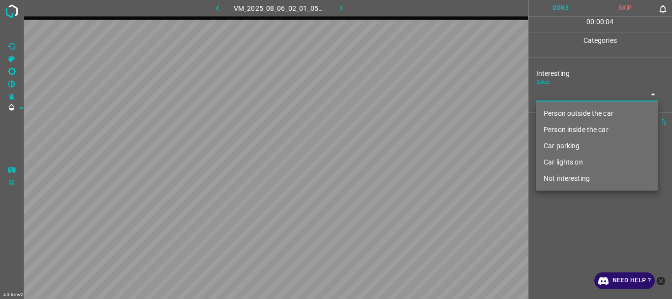
click at [555, 109] on li "Person outside the car" at bounding box center [597, 113] width 122 height 16
type input "Person outside the car"
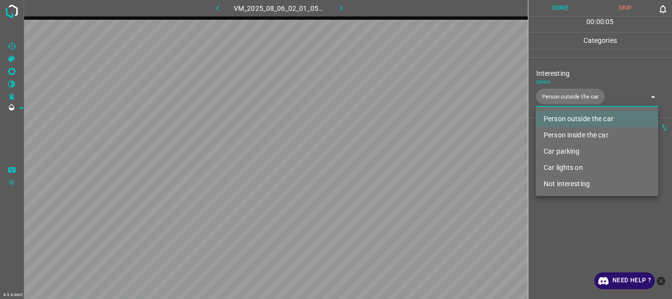
drag, startPoint x: 575, startPoint y: 222, endPoint x: 575, endPoint y: 54, distance: 168.3
click at [577, 221] on div at bounding box center [336, 149] width 672 height 299
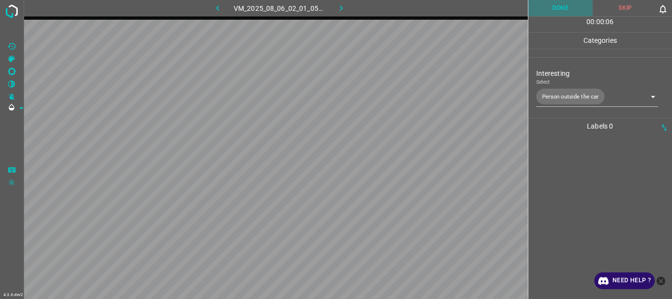
click at [564, 11] on button "Done" at bounding box center [560, 8] width 65 height 16
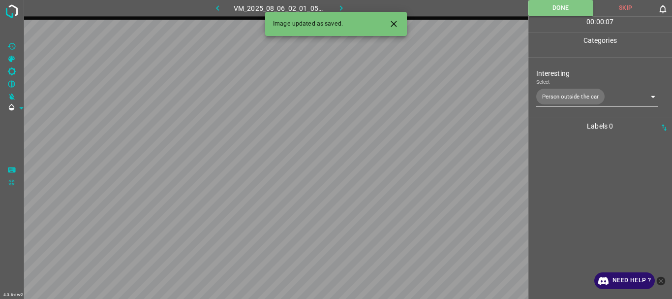
click at [347, 10] on button "button" at bounding box center [341, 8] width 31 height 16
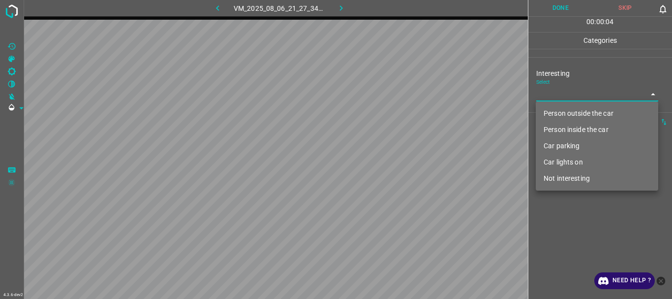
click at [557, 93] on body "4.3.6-dev2 VM_2025_08_06_21_27_34_195_06.gif Done Skip 0 00 : 00 : 04 Categorie…" at bounding box center [336, 149] width 672 height 299
click at [559, 109] on li "Person outside the car" at bounding box center [597, 113] width 122 height 16
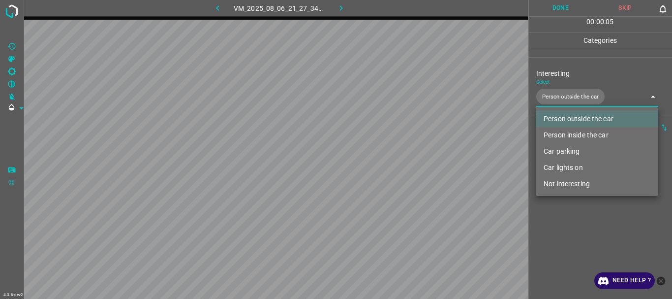
click at [560, 130] on li "Person inside the car" at bounding box center [597, 135] width 122 height 16
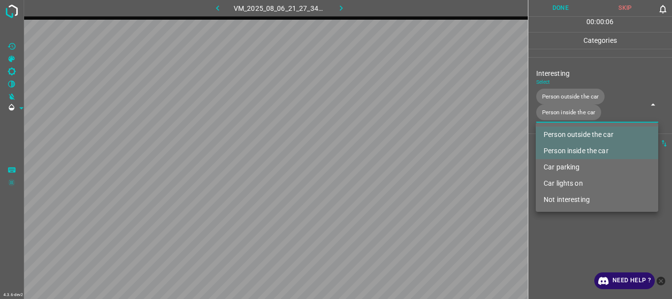
click at [579, 180] on li "Car lights on" at bounding box center [597, 183] width 122 height 16
type input "Person outside the car,Person inside the car,Car lights on"
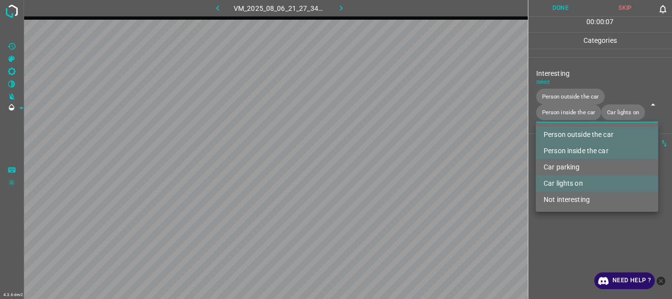
click at [580, 252] on div at bounding box center [336, 149] width 672 height 299
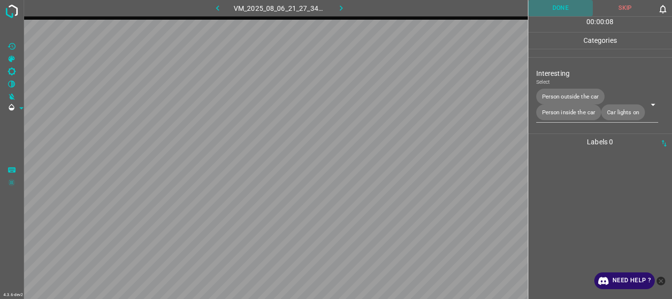
click at [557, 6] on button "Done" at bounding box center [560, 8] width 65 height 16
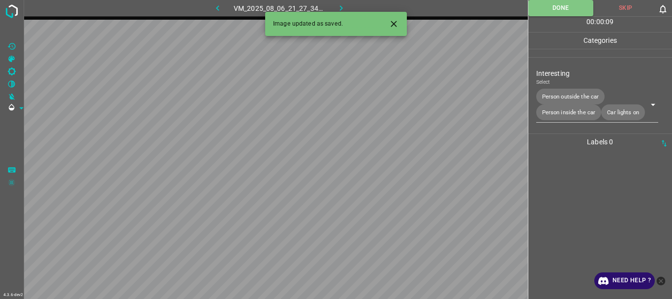
click at [341, 6] on icon "button" at bounding box center [341, 8] width 10 height 10
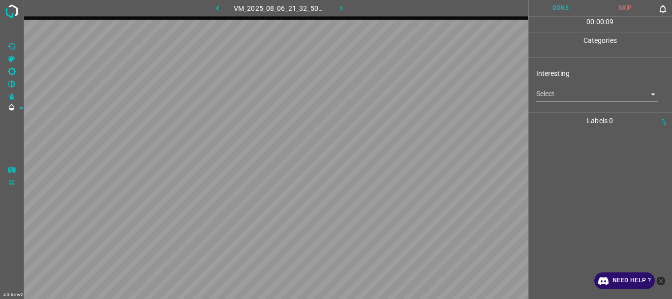
click at [556, 89] on body "4.3.6-dev2 VM_2025_08_06_21_32_50_275_01.gif Done Skip 0 00 : 00 : 09 Categorie…" at bounding box center [336, 149] width 672 height 299
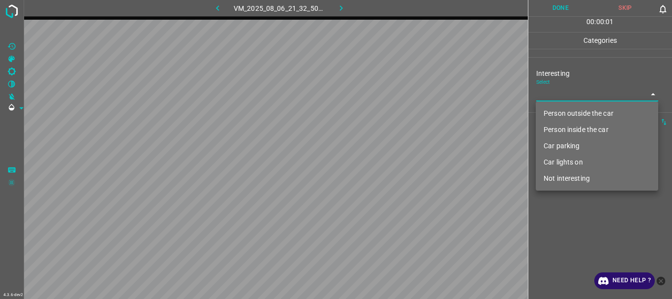
click at [561, 109] on li "Person outside the car" at bounding box center [597, 113] width 122 height 16
type input "Person outside the car"
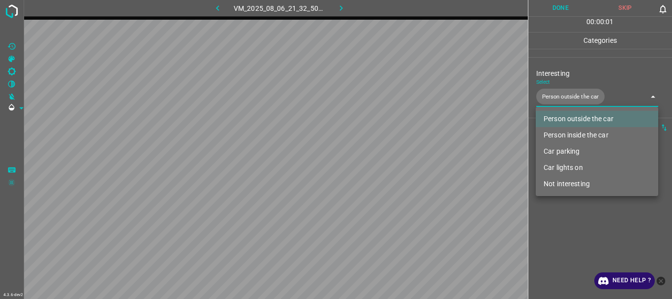
click at [597, 220] on div at bounding box center [336, 149] width 672 height 299
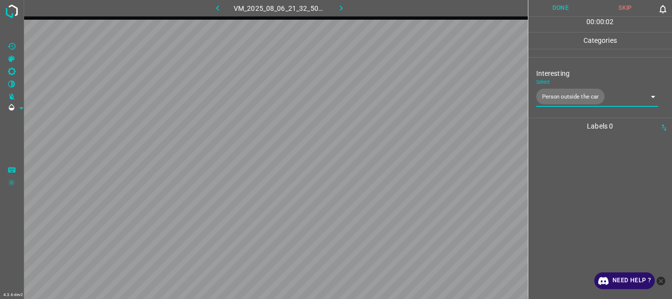
click at [561, 4] on button "Done" at bounding box center [560, 8] width 65 height 16
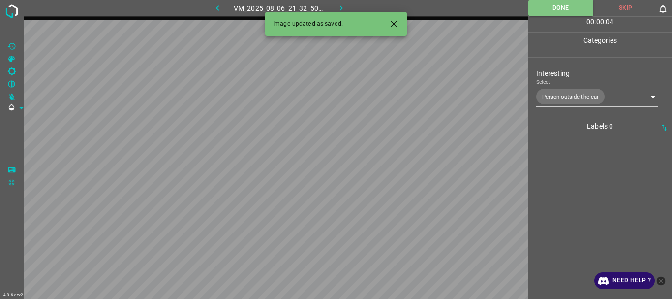
click at [337, 6] on icon "button" at bounding box center [341, 8] width 10 height 10
click at [543, 98] on body "4.3.6-dev2 VM_2025_08_06_22_16_28_464_01.gif Done Skip 0 00 : 00 : 04 Categorie…" at bounding box center [336, 149] width 672 height 299
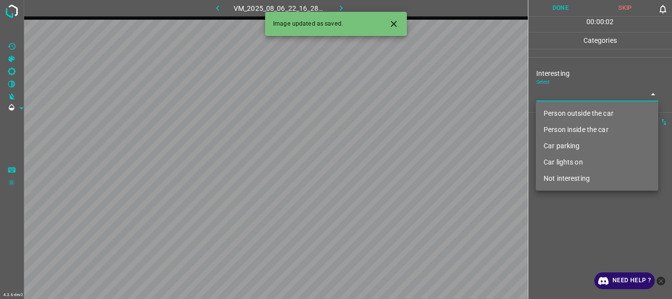
click at [566, 129] on li "Person inside the car" at bounding box center [597, 130] width 122 height 16
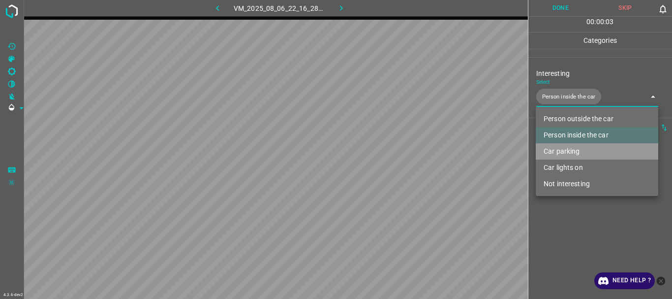
click at [572, 150] on li "Car parking" at bounding box center [597, 151] width 122 height 16
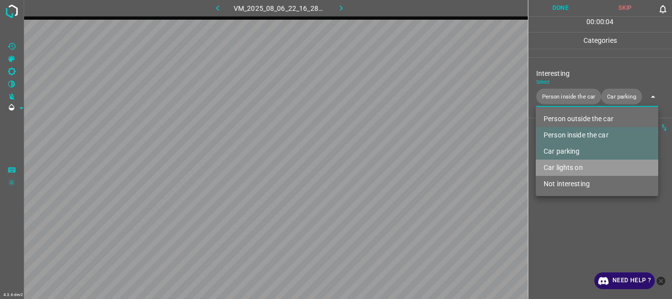
click at [575, 165] on li "Car lights on" at bounding box center [597, 167] width 122 height 16
type input "Person inside the car,Car parking,Car lights on"
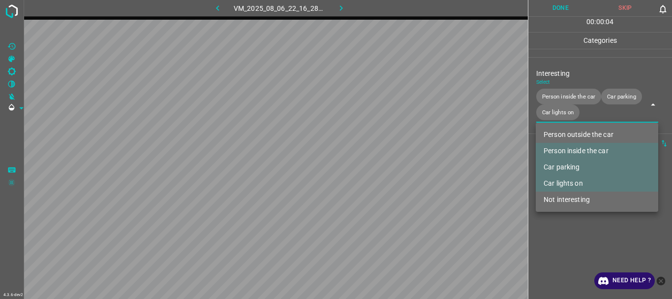
click at [578, 225] on div at bounding box center [336, 149] width 672 height 299
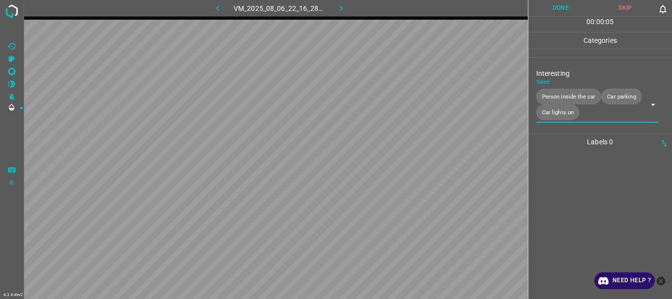
click at [559, 8] on button "Done" at bounding box center [560, 8] width 65 height 16
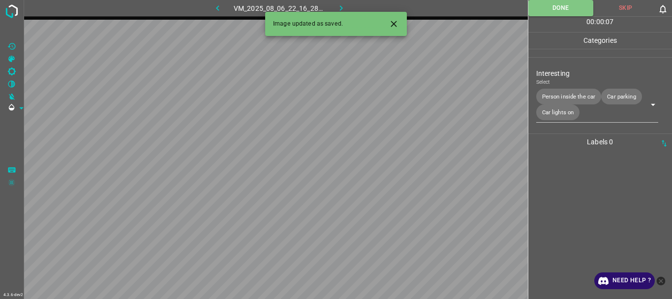
click at [337, 6] on icon "button" at bounding box center [341, 8] width 10 height 10
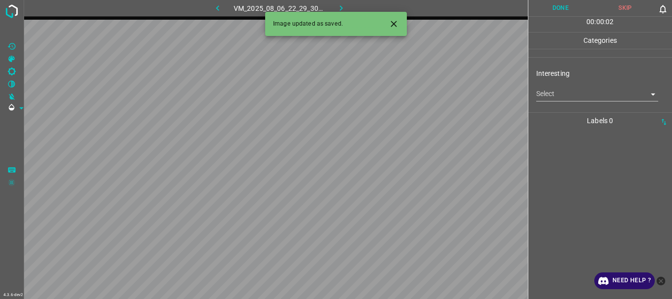
click at [565, 96] on body "4.3.6-dev2 VM_2025_08_06_22_29_30_289_01.gif Done Skip 0 00 : 00 : 02 Categorie…" at bounding box center [336, 149] width 672 height 299
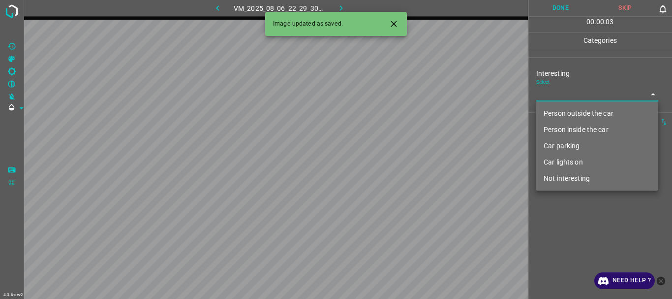
drag, startPoint x: 564, startPoint y: 181, endPoint x: 561, endPoint y: 168, distance: 13.6
click at [565, 181] on li "Not interesting" at bounding box center [597, 178] width 122 height 16
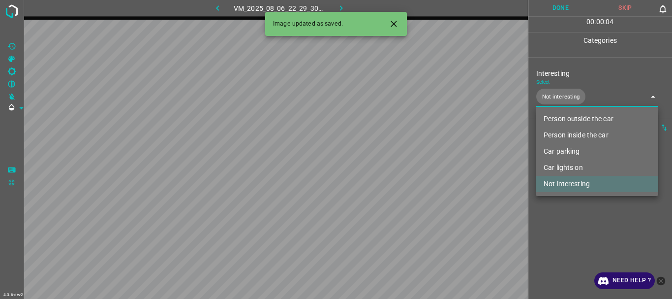
type input "Not interesting"
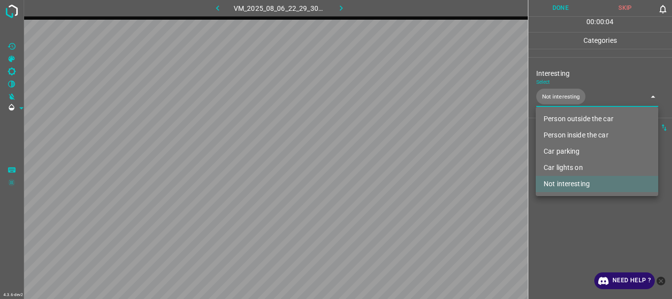
drag, startPoint x: 583, startPoint y: 237, endPoint x: 516, endPoint y: 8, distance: 238.0
click at [583, 236] on div at bounding box center [336, 149] width 672 height 299
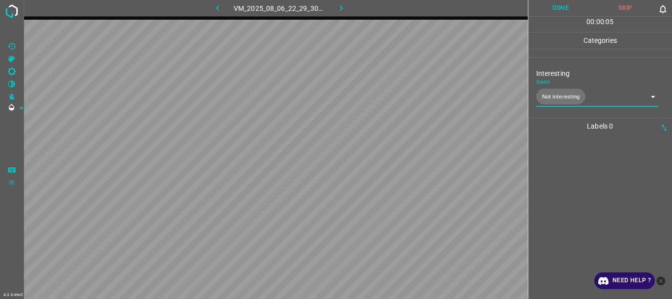
click at [552, 3] on button "Done" at bounding box center [560, 8] width 65 height 16
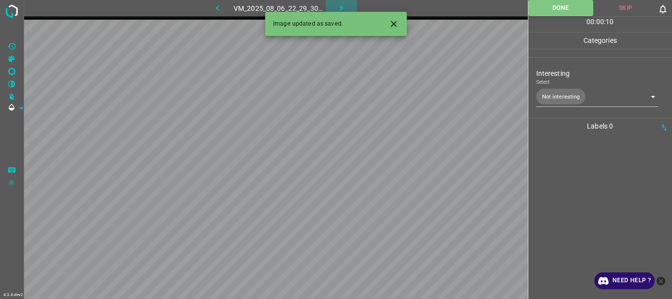
click at [336, 6] on button "button" at bounding box center [341, 8] width 31 height 16
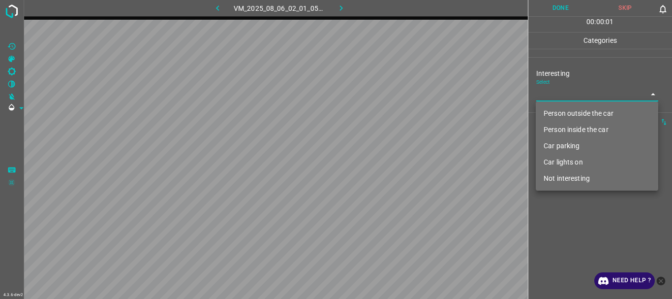
click at [542, 98] on body "4.3.6-dev2 VM_2025_08_06_02_01_05_913_01.gif Done Skip 0 00 : 00 : 01 Categorie…" at bounding box center [336, 149] width 672 height 299
click at [542, 112] on li "Person outside the car" at bounding box center [597, 113] width 122 height 16
type input "Person outside the car"
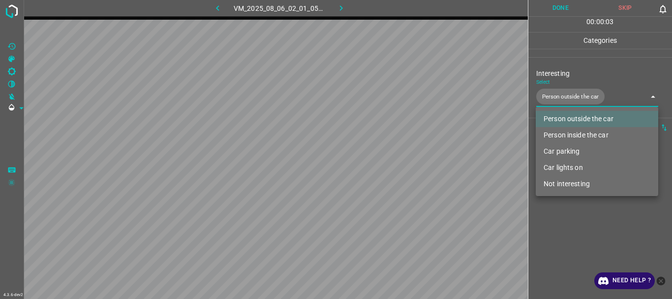
click at [552, 222] on div at bounding box center [336, 149] width 672 height 299
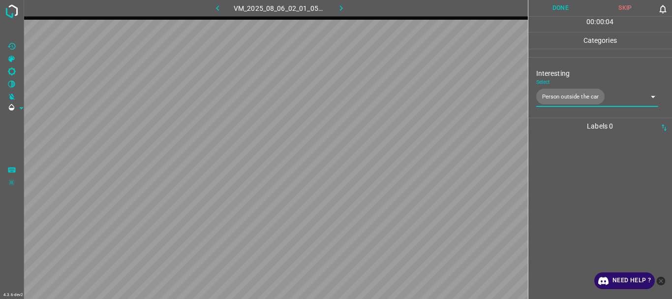
click at [563, 13] on button "Done" at bounding box center [560, 8] width 65 height 16
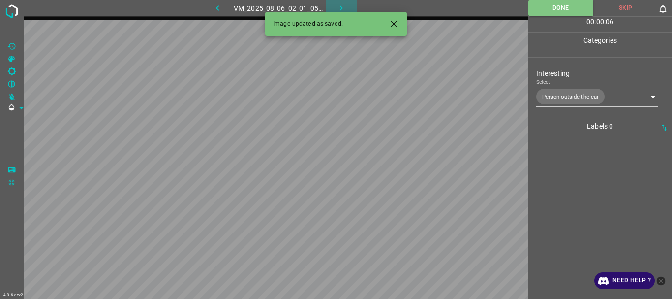
click at [339, 4] on icon "button" at bounding box center [341, 8] width 10 height 10
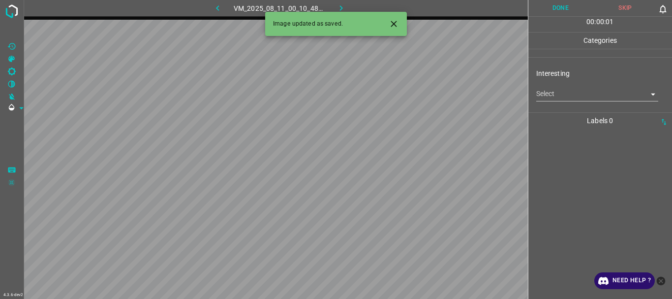
click at [557, 94] on body "4.3.6-dev2 VM_2025_08_11_00_10_48_062_02.gif Done Skip 0 00 : 00 : 01 Categorie…" at bounding box center [336, 149] width 672 height 299
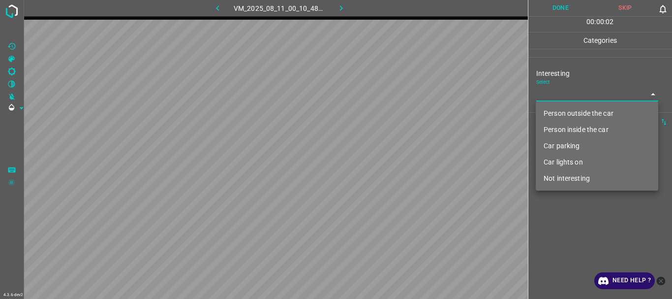
click at [557, 111] on li "Person outside the car" at bounding box center [597, 113] width 122 height 16
type input "Person outside the car"
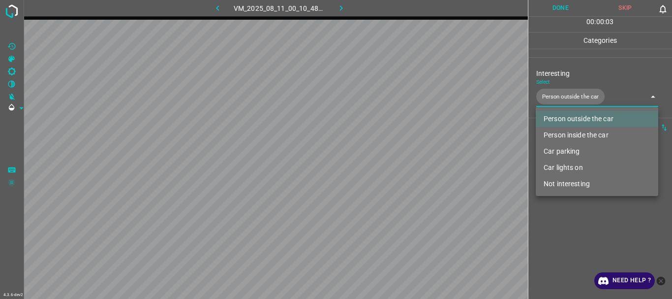
click at [558, 223] on div at bounding box center [336, 149] width 672 height 299
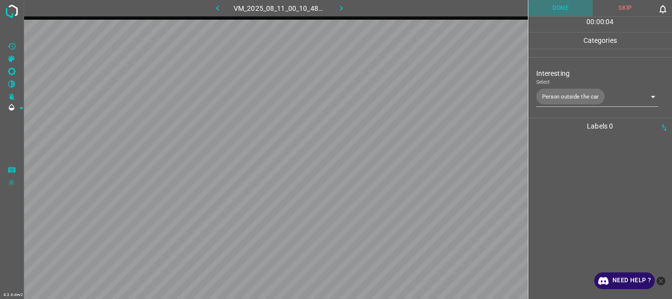
click at [560, 13] on button "Done" at bounding box center [560, 8] width 65 height 16
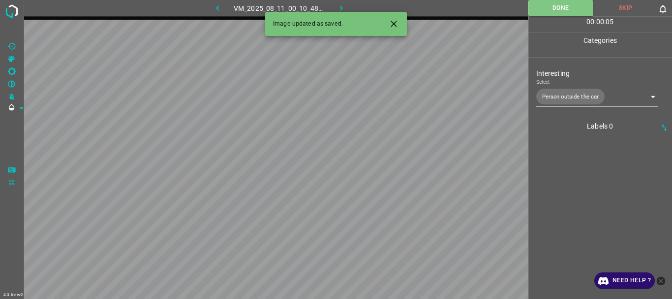
click at [342, 7] on icon "button" at bounding box center [341, 8] width 10 height 10
click at [561, 94] on body "4.3.6-dev2 VM_2025_08_06_21_07_26_578_02.gif Done Skip 0 00 : 00 : 03 Categorie…" at bounding box center [336, 149] width 672 height 299
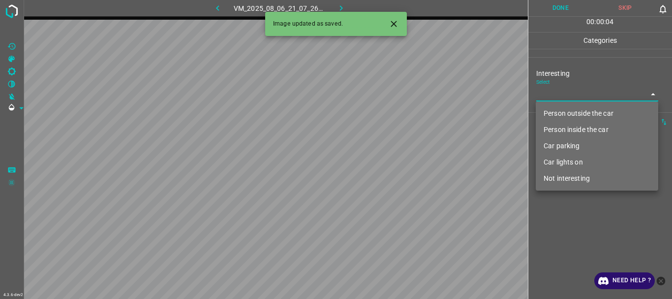
click at [558, 115] on li "Person outside the car" at bounding box center [597, 113] width 122 height 16
type input "Person outside the car"
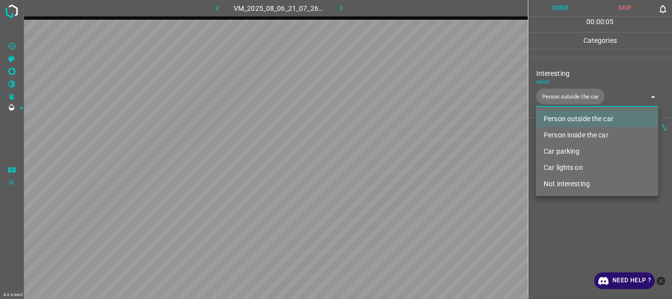
click at [560, 230] on div at bounding box center [336, 149] width 672 height 299
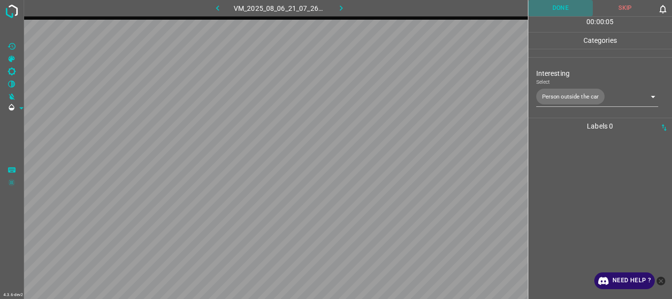
click at [567, 10] on button "Done" at bounding box center [560, 8] width 65 height 16
click at [339, 9] on icon "button" at bounding box center [341, 8] width 10 height 10
click at [570, 96] on body "4.3.6-dev2 VM_2025_08_11_00_17_51_275_06.gif Done Skip 0 00 : 00 : 02 Categorie…" at bounding box center [336, 149] width 672 height 299
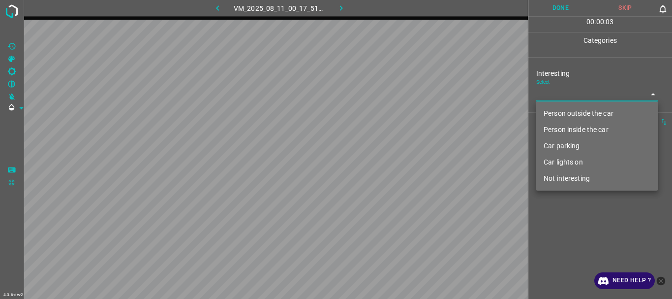
click at [574, 109] on li "Person outside the car" at bounding box center [597, 113] width 122 height 16
type input "Person outside the car"
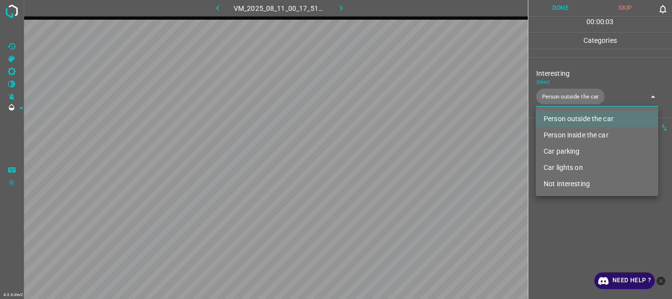
click at [571, 204] on div at bounding box center [336, 149] width 672 height 299
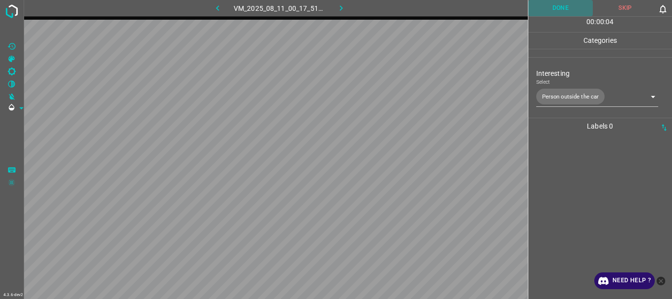
click at [557, 6] on button "Done" at bounding box center [560, 8] width 65 height 16
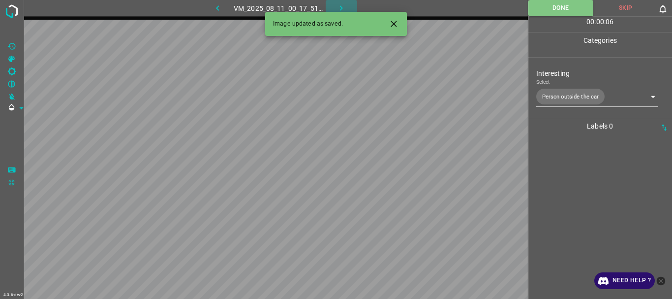
click at [337, 2] on button "button" at bounding box center [341, 8] width 31 height 16
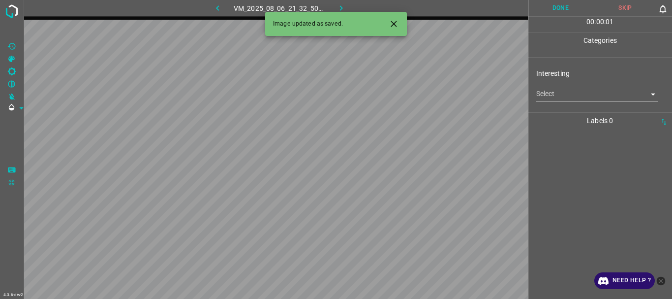
click at [541, 95] on body "4.3.6-dev2 VM_2025_08_06_21_32_50_275_03.gif Done Skip 0 00 : 00 : 01 Categorie…" at bounding box center [336, 149] width 672 height 299
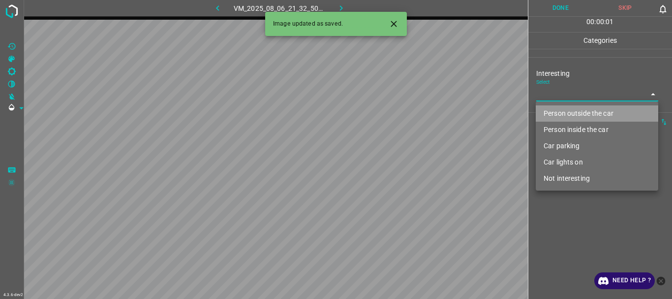
click at [552, 115] on li "Person outside the car" at bounding box center [597, 113] width 122 height 16
type input "Person outside the car"
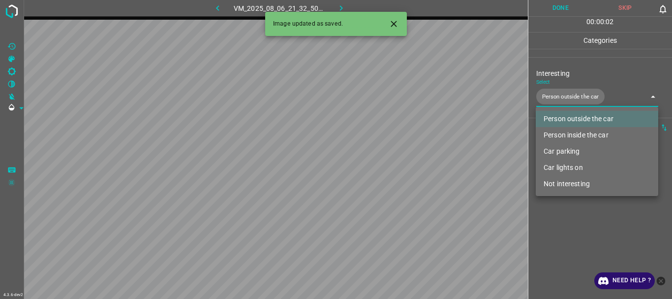
click at [570, 233] on div at bounding box center [336, 149] width 672 height 299
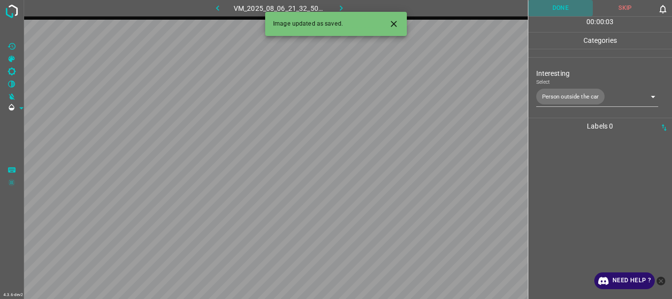
click at [557, 5] on button "Done" at bounding box center [560, 8] width 65 height 16
click at [341, 4] on icon "button" at bounding box center [341, 8] width 10 height 10
click at [548, 87] on body "4.3.6-dev2 VM_2025_08_11_00_10_48_062_05.gif Done Skip 0 00 : 00 : 01 Categorie…" at bounding box center [336, 149] width 672 height 299
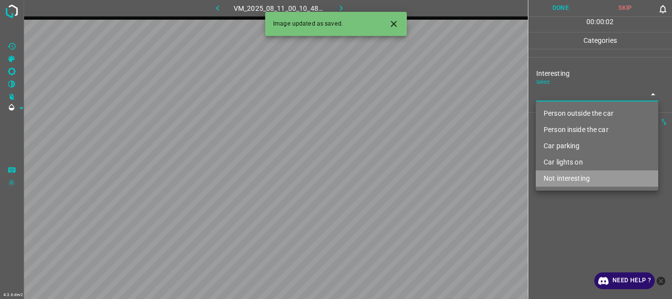
click at [582, 176] on li "Not interesting" at bounding box center [597, 178] width 122 height 16
type input "Not interesting"
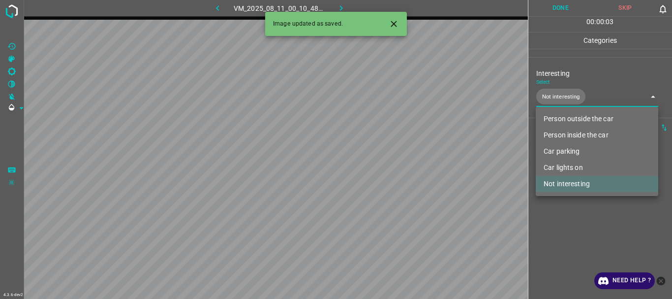
click at [558, 233] on div at bounding box center [336, 149] width 672 height 299
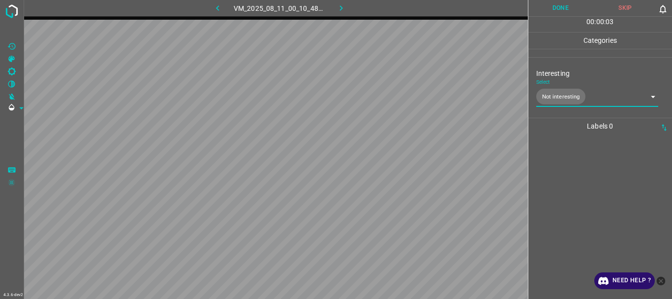
click at [563, 2] on button "Done" at bounding box center [560, 8] width 65 height 16
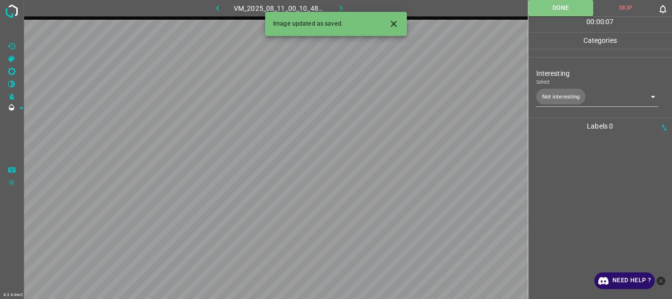
click at [343, 2] on button "button" at bounding box center [341, 8] width 31 height 16
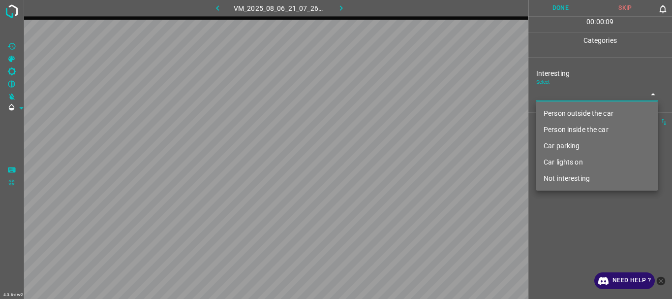
click at [585, 94] on body "4.3.6-dev2 VM_2025_08_06_21_07_26_578_03.gif Done Skip 0 00 : 00 : 09 Categorie…" at bounding box center [336, 149] width 672 height 299
click at [577, 108] on li "Person outside the car" at bounding box center [597, 113] width 122 height 16
type input "Person outside the car"
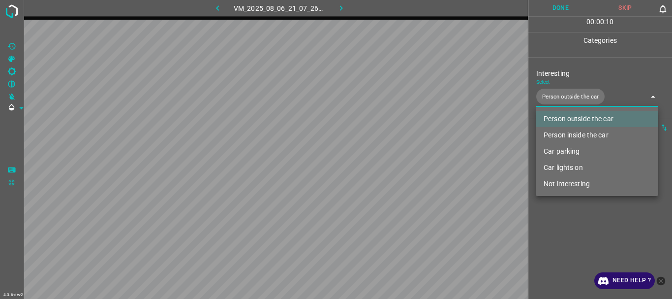
click at [571, 233] on div at bounding box center [336, 149] width 672 height 299
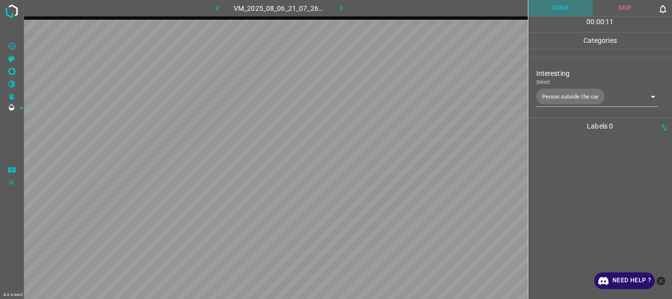
click at [560, 9] on button "Done" at bounding box center [560, 8] width 65 height 16
click at [341, 8] on icon "button" at bounding box center [341, 8] width 10 height 10
click at [550, 91] on body "4.3.6-dev2 VM_2025_08_11_00_24_17_183_01.gif Done Skip 0 00 : 00 : 01 Categorie…" at bounding box center [336, 149] width 672 height 299
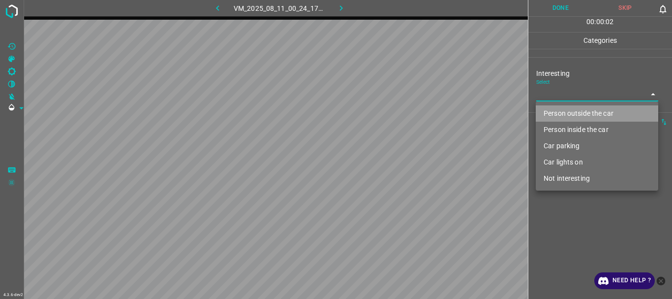
click at [556, 109] on li "Person outside the car" at bounding box center [597, 113] width 122 height 16
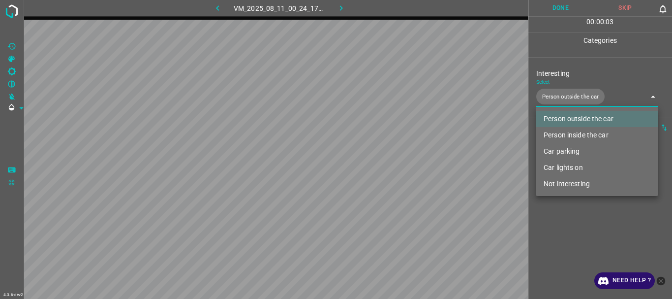
click at [561, 165] on li "Car lights on" at bounding box center [597, 167] width 122 height 16
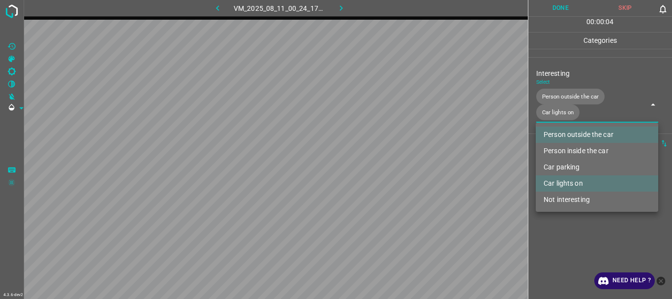
click at [560, 241] on div at bounding box center [336, 149] width 672 height 299
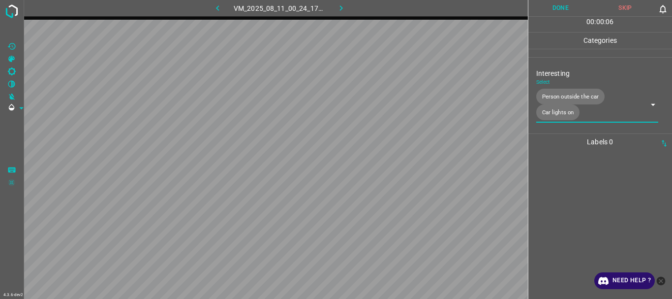
click at [554, 112] on body "4.3.6-dev2 VM_2025_08_11_00_24_17_183_01.gif Done Skip 0 00 : 00 : 06 Categorie…" at bounding box center [336, 149] width 672 height 299
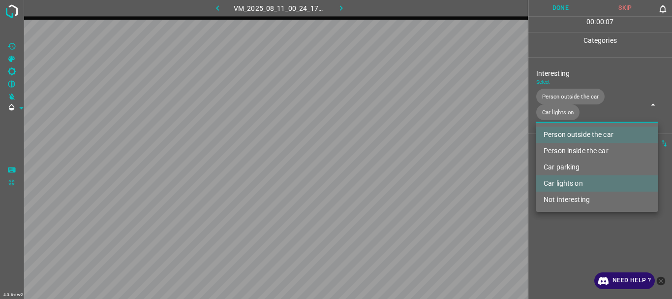
click at [564, 153] on li "Person inside the car" at bounding box center [597, 151] width 122 height 16
type input "Person outside the car,Car lights on,Person inside the car"
click at [559, 239] on div at bounding box center [336, 149] width 672 height 299
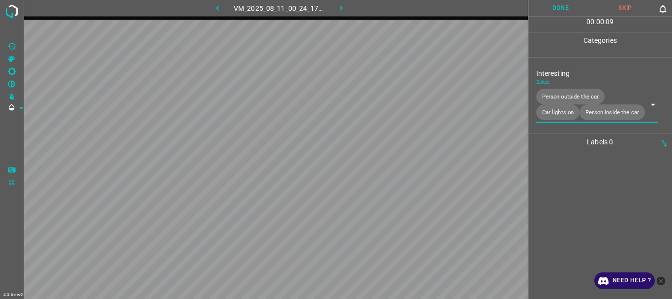
click at [564, 9] on button "Done" at bounding box center [560, 8] width 65 height 16
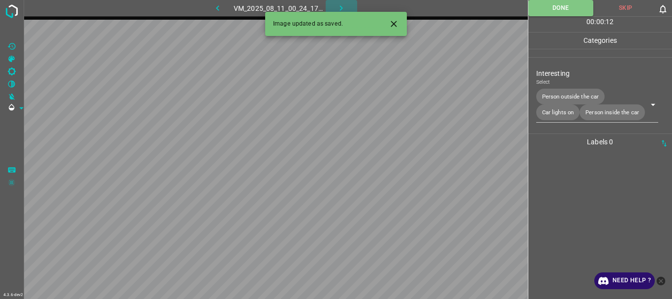
click at [342, 5] on icon "button" at bounding box center [341, 8] width 10 height 10
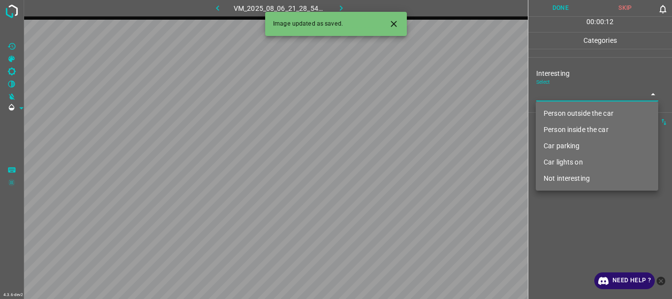
click at [568, 95] on body "4.3.6-dev2 VM_2025_08_06_21_28_54_298_01.gif Done Skip 0 00 : 00 : 12 Categorie…" at bounding box center [336, 149] width 672 height 299
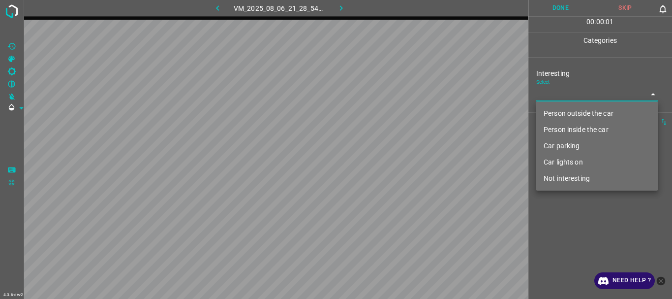
click at [564, 115] on li "Person outside the car" at bounding box center [597, 113] width 122 height 16
type input "Person outside the car"
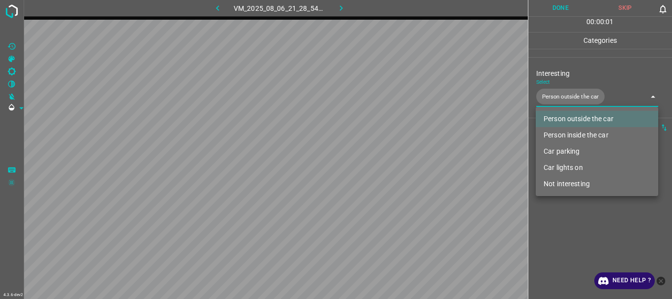
click at [565, 207] on div at bounding box center [336, 149] width 672 height 299
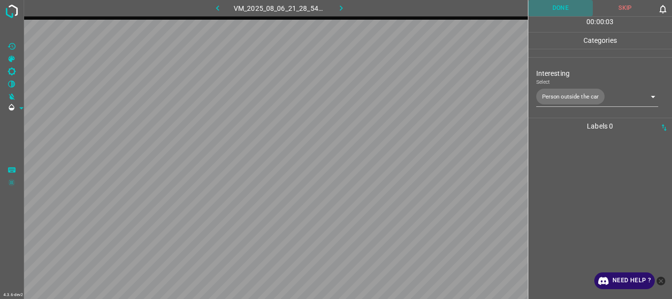
click at [538, 6] on button "Done" at bounding box center [560, 8] width 65 height 16
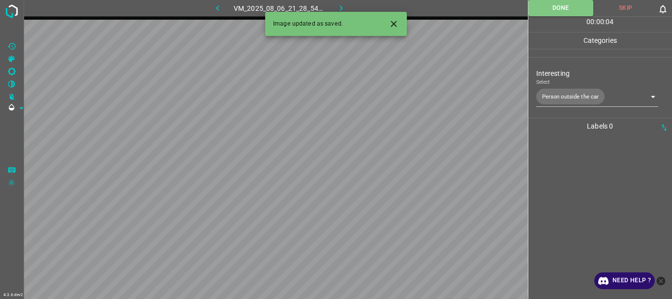
click at [337, 7] on icon "button" at bounding box center [341, 8] width 10 height 10
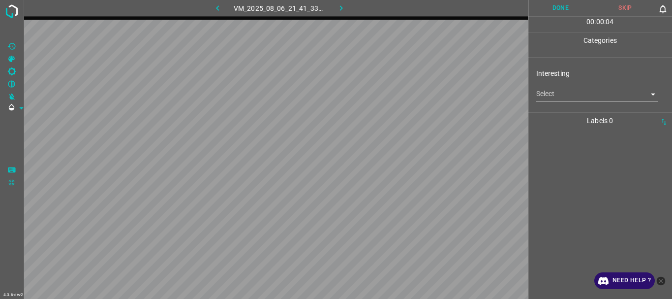
click at [570, 93] on body "4.3.6-dev2 VM_2025_08_06_21_41_33_561_05.gif Done Skip 0 00 : 00 : 04 Categorie…" at bounding box center [336, 149] width 672 height 299
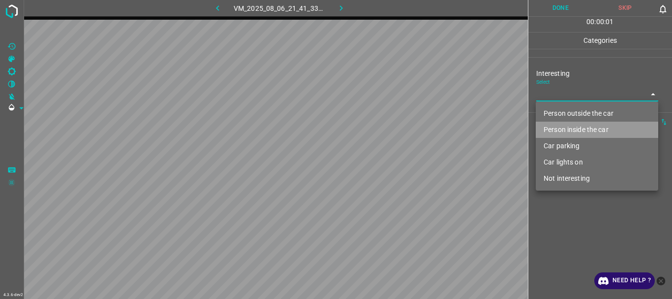
click at [567, 127] on li "Person inside the car" at bounding box center [597, 130] width 122 height 16
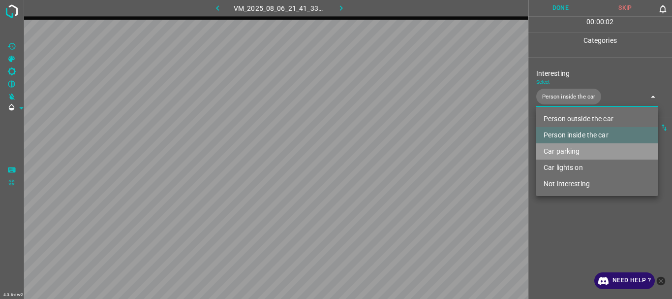
click at [568, 147] on li "Car parking" at bounding box center [597, 151] width 122 height 16
type input "Person inside the car,Car parking"
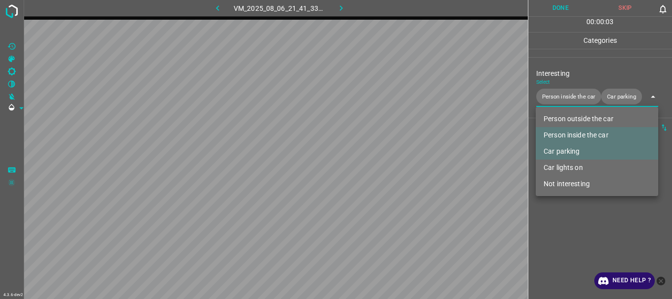
drag, startPoint x: 565, startPoint y: 240, endPoint x: 596, endPoint y: 166, distance: 80.0
click at [570, 240] on div at bounding box center [336, 149] width 672 height 299
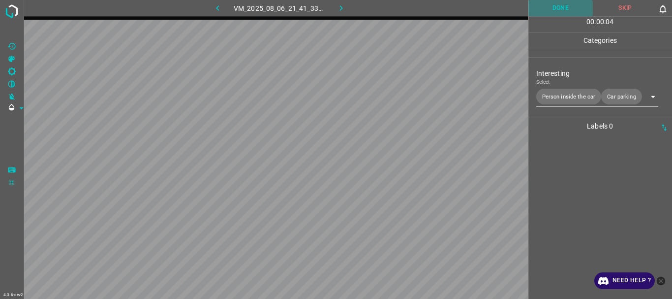
click at [556, 6] on button "Done" at bounding box center [560, 8] width 65 height 16
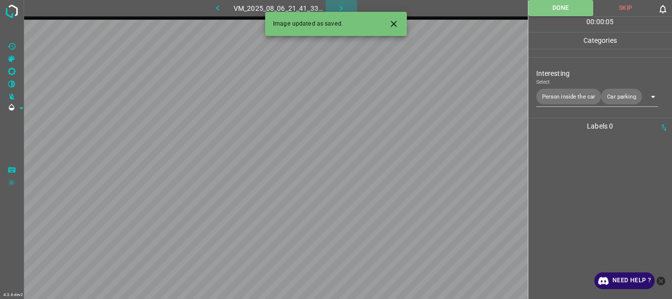
click at [337, 9] on icon "button" at bounding box center [341, 8] width 10 height 10
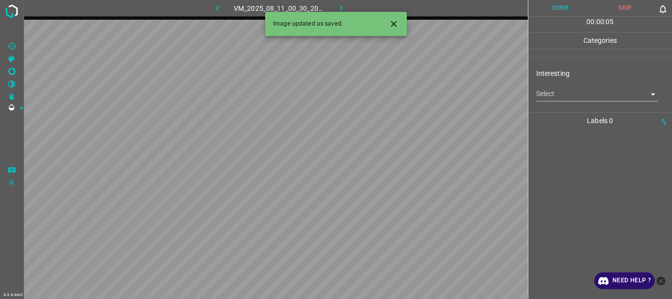
click at [569, 98] on body "4.3.6-dev2 VM_2025_08_11_00_30_20_124_01.gif Done Skip 0 00 : 00 : 05 Categorie…" at bounding box center [336, 149] width 672 height 299
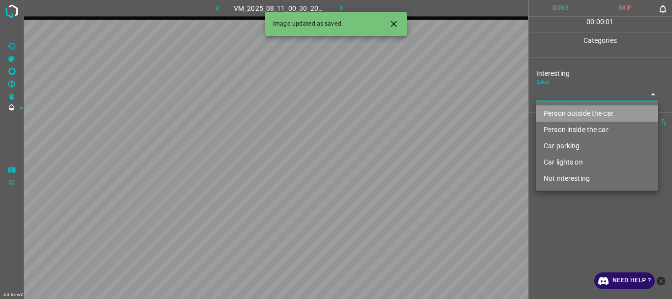
click at [569, 109] on li "Person outside the car" at bounding box center [597, 113] width 122 height 16
type input "Person outside the car"
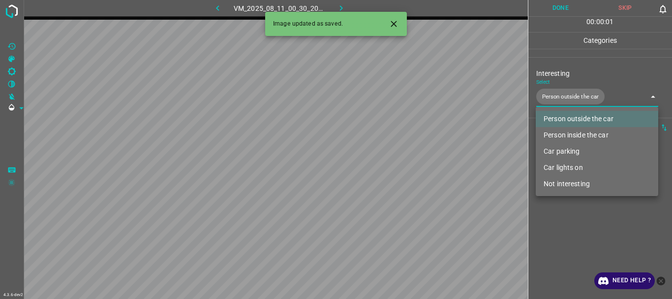
drag, startPoint x: 581, startPoint y: 217, endPoint x: 593, endPoint y: 95, distance: 122.1
click at [584, 217] on div at bounding box center [336, 149] width 672 height 299
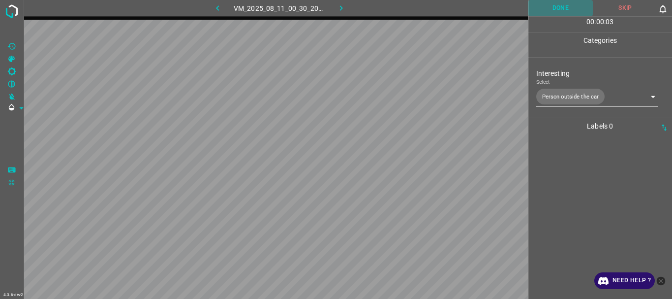
click at [560, 10] on button "Done" at bounding box center [560, 8] width 65 height 16
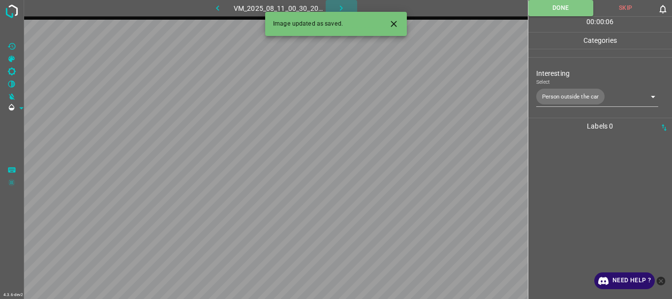
click at [343, 10] on icon "button" at bounding box center [341, 8] width 10 height 10
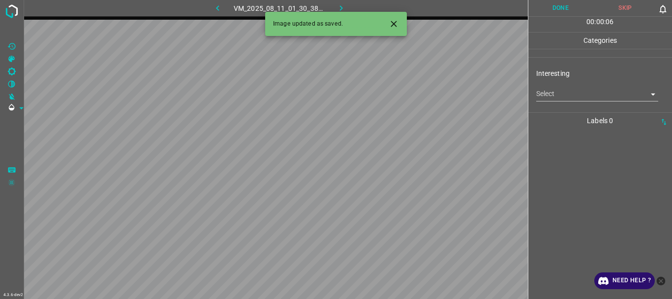
click at [584, 95] on body "4.3.6-dev2 VM_2025_08_11_01_30_38_810_01.gif Done Skip 0 00 : 00 : 06 Categorie…" at bounding box center [336, 149] width 672 height 299
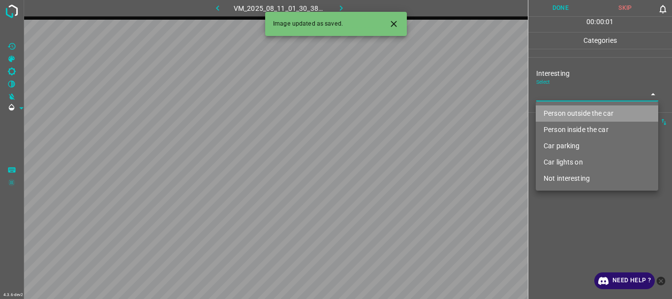
click at [571, 111] on li "Person outside the car" at bounding box center [597, 113] width 122 height 16
type input "Person outside the car"
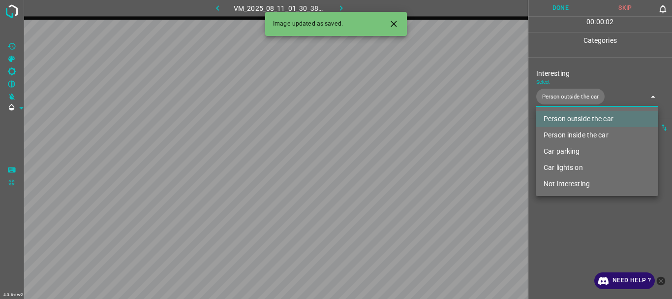
click at [565, 217] on div at bounding box center [336, 149] width 672 height 299
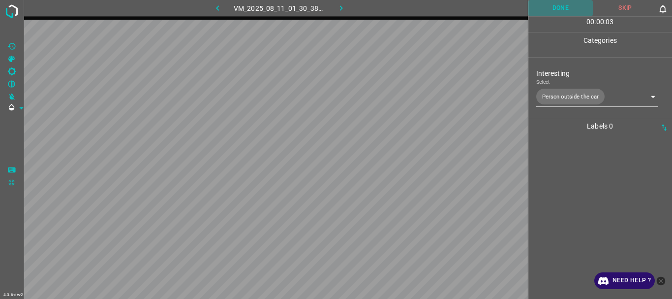
click at [556, 11] on button "Done" at bounding box center [560, 8] width 65 height 16
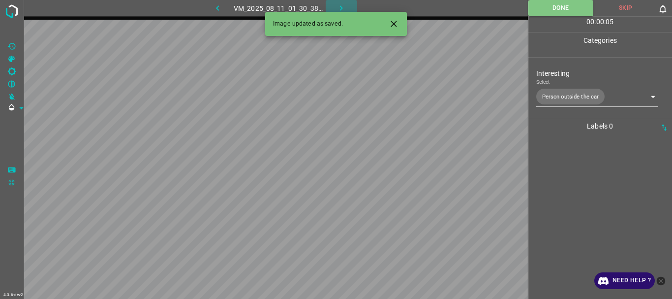
click at [342, 6] on icon "button" at bounding box center [341, 8] width 10 height 10
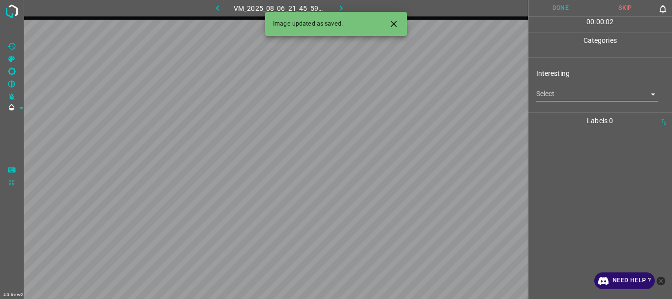
click at [578, 92] on body "4.3.6-dev2 VM_2025_08_06_21_45_59_511_04.gif Done Skip 0 00 : 00 : 02 Categorie…" at bounding box center [336, 149] width 672 height 299
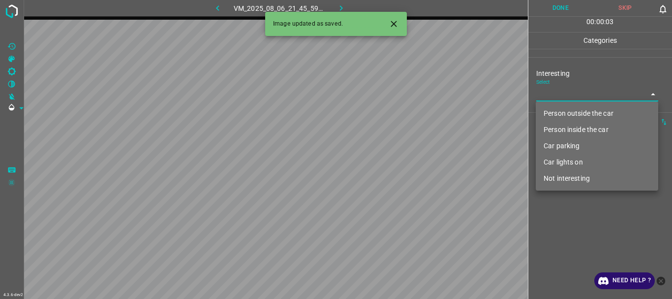
click at [582, 112] on li "Person outside the car" at bounding box center [597, 113] width 122 height 16
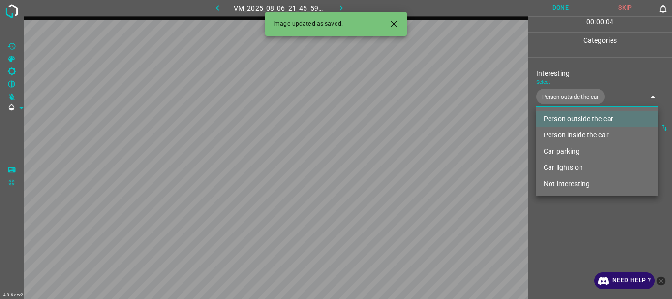
click at [573, 223] on div at bounding box center [336, 149] width 672 height 299
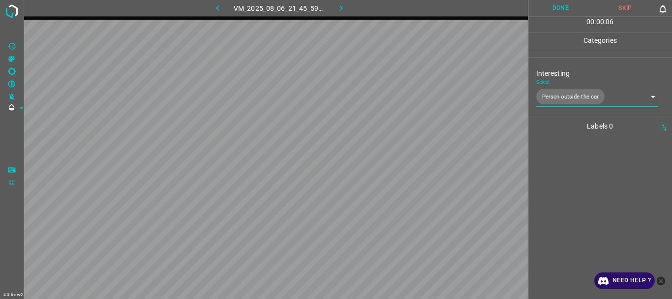
click at [568, 95] on body "4.3.6-dev2 VM_2025_08_06_21_45_59_511_04.gif Done Skip 0 00 : 00 : 06 Categorie…" at bounding box center [336, 149] width 672 height 299
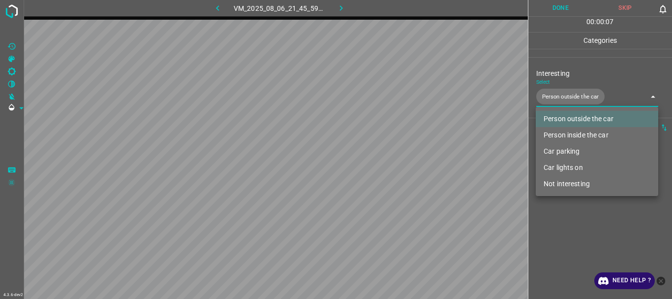
click at [571, 166] on li "Car lights on" at bounding box center [597, 167] width 122 height 16
type input "Person outside the car,Car lights on"
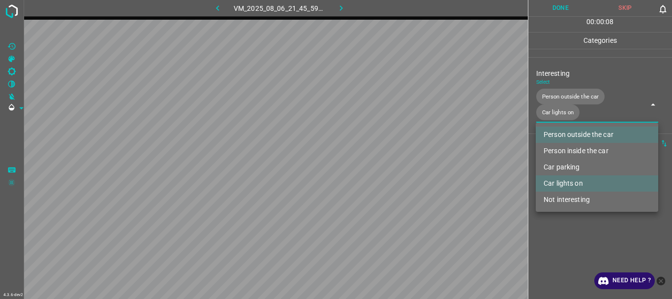
click at [565, 221] on div at bounding box center [336, 149] width 672 height 299
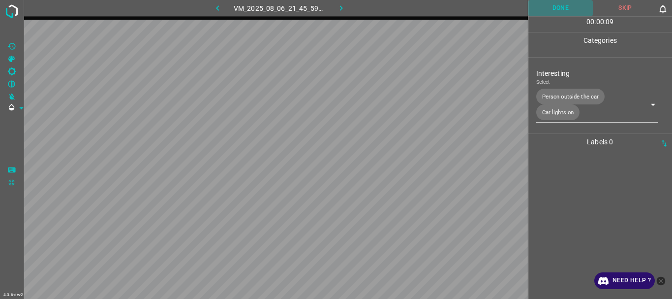
click at [565, 4] on button "Done" at bounding box center [560, 8] width 65 height 16
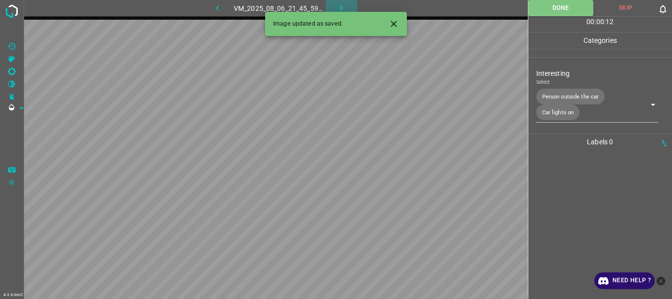
click at [346, 2] on button "button" at bounding box center [341, 8] width 31 height 16
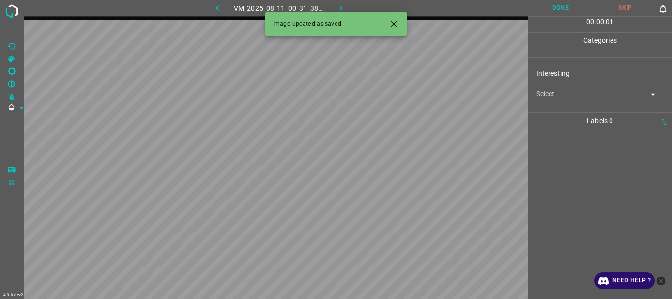
click at [578, 97] on body "4.3.6-dev2 VM_2025_08_11_00_31_38_077_02.gif Done Skip 0 00 : 00 : 01 Categorie…" at bounding box center [336, 149] width 672 height 299
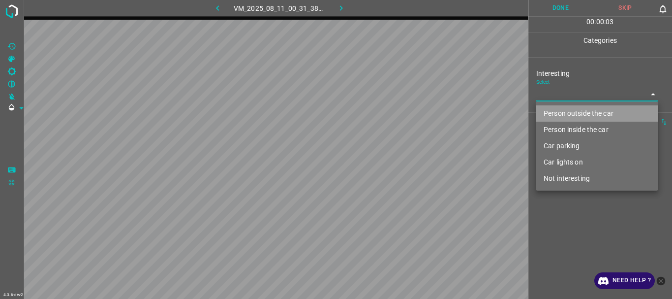
click at [580, 114] on li "Person outside the car" at bounding box center [597, 113] width 122 height 16
type input "Person outside the car"
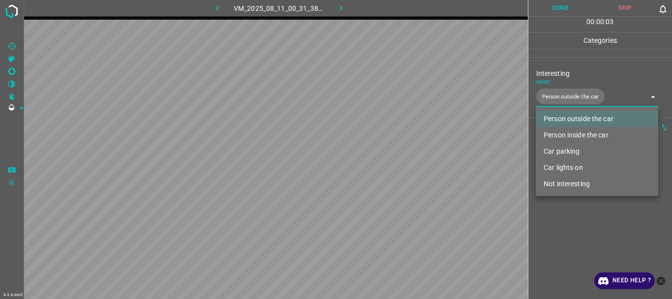
drag, startPoint x: 575, startPoint y: 230, endPoint x: 577, endPoint y: 42, distance: 188.4
click at [575, 229] on div at bounding box center [336, 149] width 672 height 299
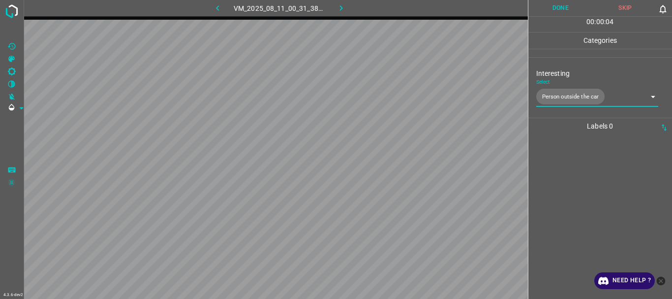
click at [568, 9] on button "Done" at bounding box center [560, 8] width 65 height 16
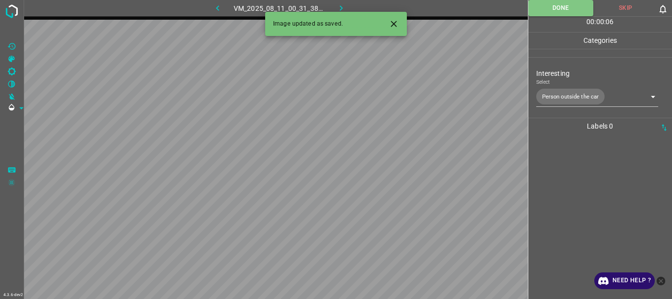
click at [345, 8] on icon "button" at bounding box center [341, 8] width 10 height 10
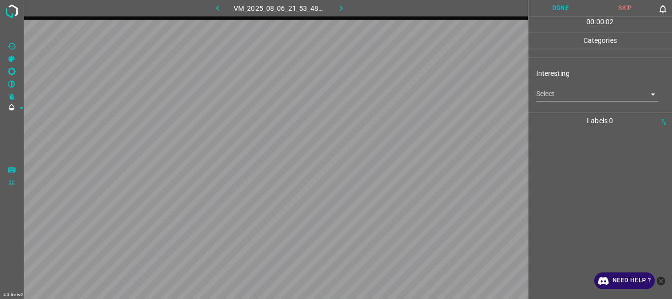
click at [558, 101] on body "4.3.6-dev2 VM_2025_08_06_21_53_48_218_02.gif Done Skip 0 00 : 00 : 02 Categorie…" at bounding box center [336, 149] width 672 height 299
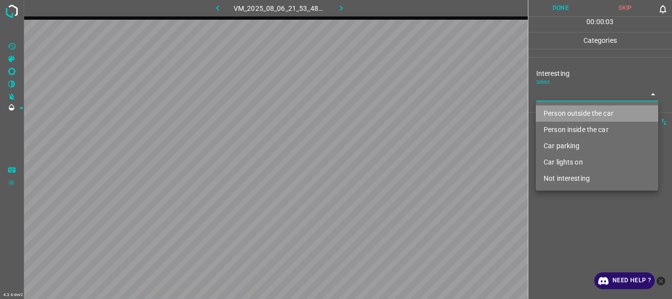
click at [562, 117] on li "Person outside the car" at bounding box center [597, 113] width 122 height 16
type input "Person outside the car"
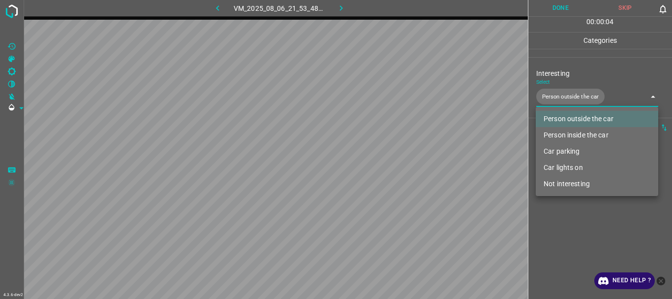
click at [568, 215] on div at bounding box center [336, 149] width 672 height 299
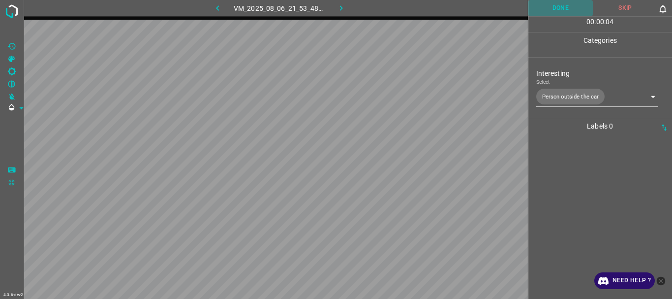
click at [568, 10] on button "Done" at bounding box center [560, 8] width 65 height 16
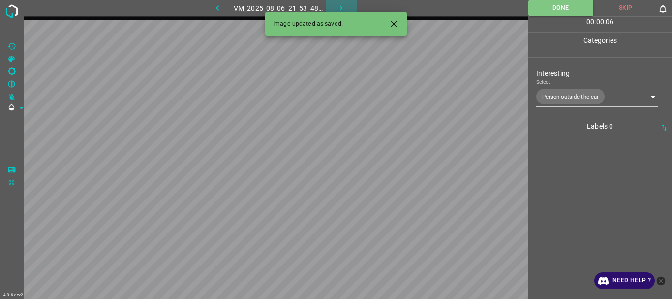
click at [342, 7] on icon "button" at bounding box center [341, 8] width 10 height 10
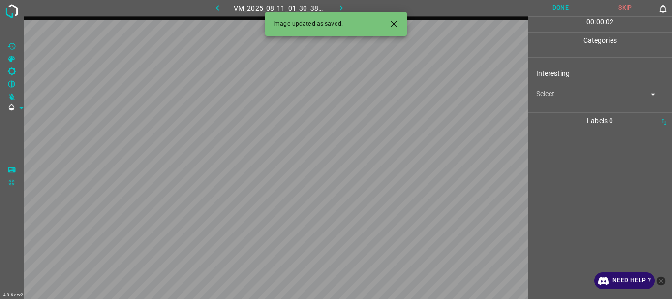
click at [557, 94] on body "4.3.6-dev2 VM_2025_08_11_01_30_38_810_02.gif Done Skip 0 00 : 00 : 02 Categorie…" at bounding box center [336, 149] width 672 height 299
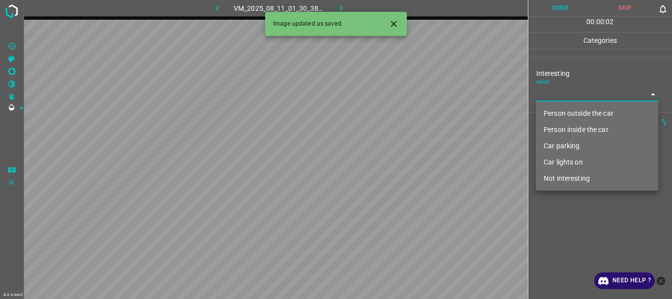
click at [564, 112] on li "Person outside the car" at bounding box center [597, 113] width 122 height 16
type input "Person outside the car"
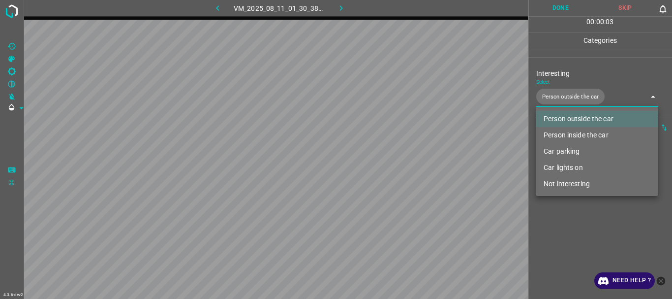
click at [558, 229] on div at bounding box center [336, 149] width 672 height 299
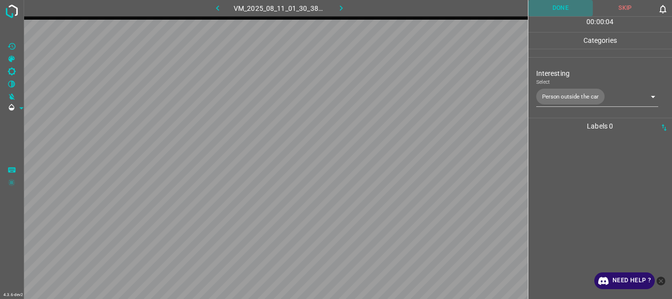
click at [555, 8] on button "Done" at bounding box center [560, 8] width 65 height 16
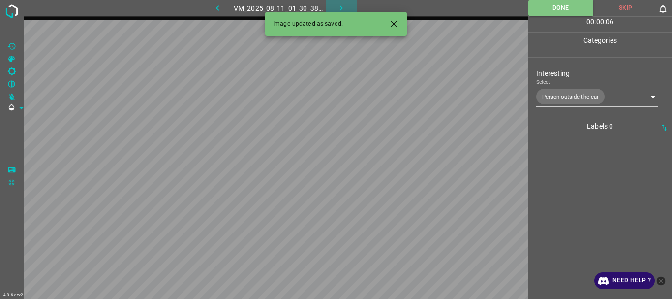
click at [337, 4] on icon "button" at bounding box center [341, 8] width 10 height 10
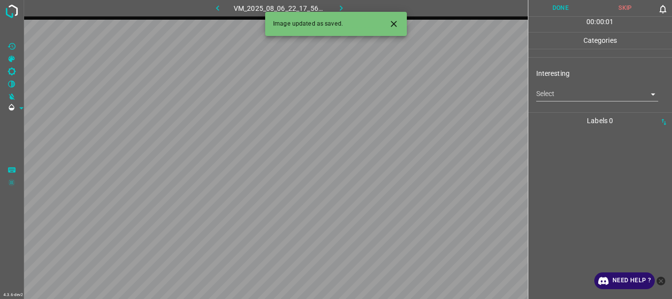
click at [555, 97] on body "4.3.6-dev2 VM_2025_08_06_22_17_56_222_01.gif Done Skip 0 00 : 00 : 01 Categorie…" at bounding box center [336, 149] width 672 height 299
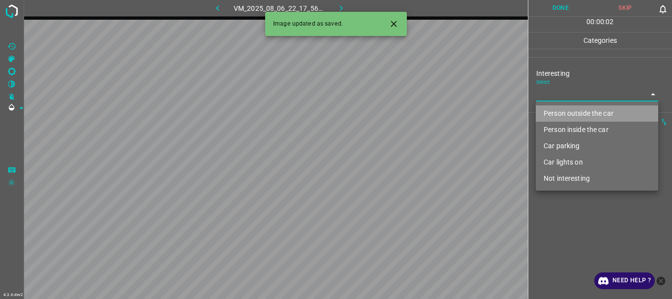
click at [560, 111] on li "Person outside the car" at bounding box center [597, 113] width 122 height 16
type input "Person outside the car"
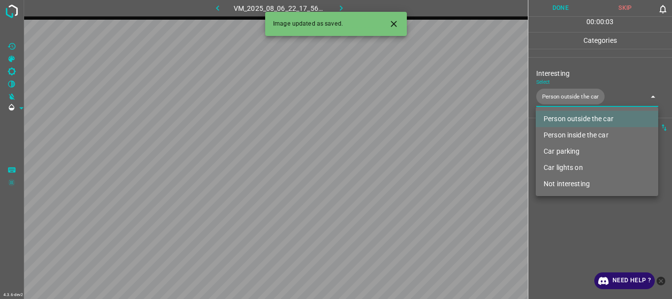
click at [556, 220] on div at bounding box center [336, 149] width 672 height 299
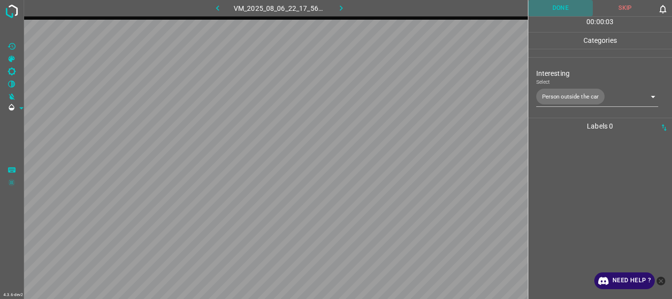
click at [566, 4] on button "Done" at bounding box center [560, 8] width 65 height 16
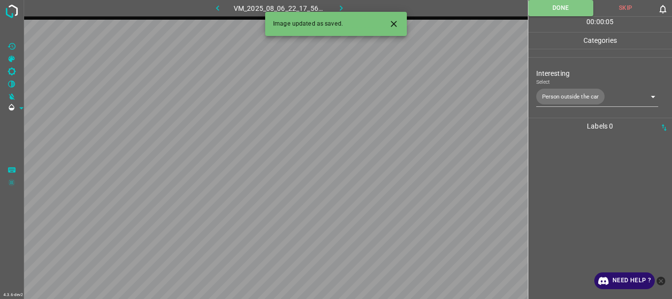
click at [343, 9] on icon "button" at bounding box center [341, 8] width 10 height 10
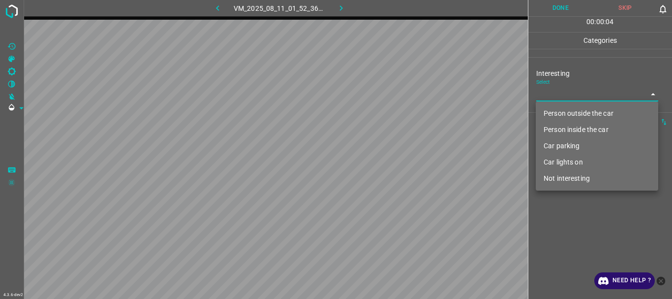
click at [557, 98] on body "4.3.6-dev2 VM_2025_08_11_01_52_36_377_03.gif Done Skip 0 00 : 00 : 04 Categorie…" at bounding box center [336, 149] width 672 height 299
click at [567, 131] on li "Person inside the car" at bounding box center [597, 130] width 122 height 16
type input "Person inside the car"
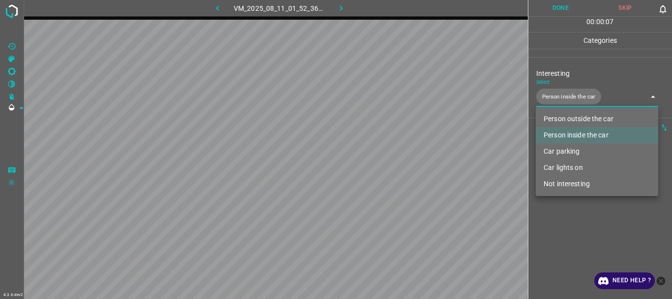
click at [559, 5] on div at bounding box center [336, 149] width 672 height 299
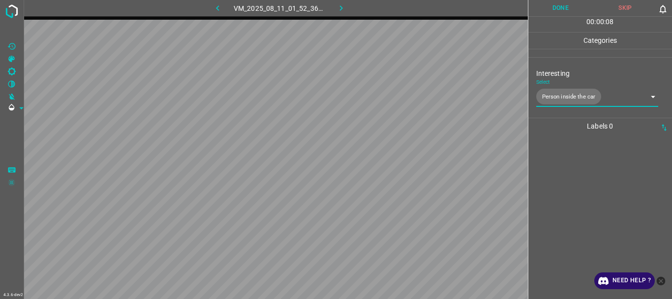
click at [556, 4] on button "Done" at bounding box center [560, 8] width 65 height 16
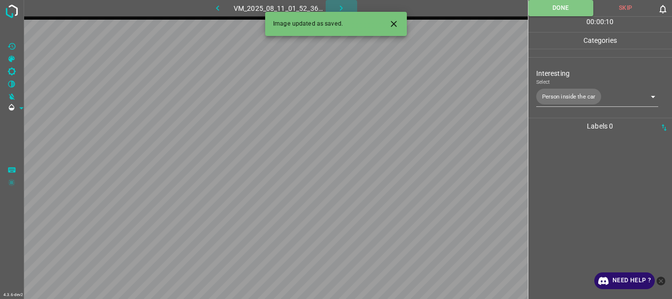
click at [338, 4] on icon "button" at bounding box center [341, 8] width 10 height 10
